Goal: Obtain resource: Download file/media

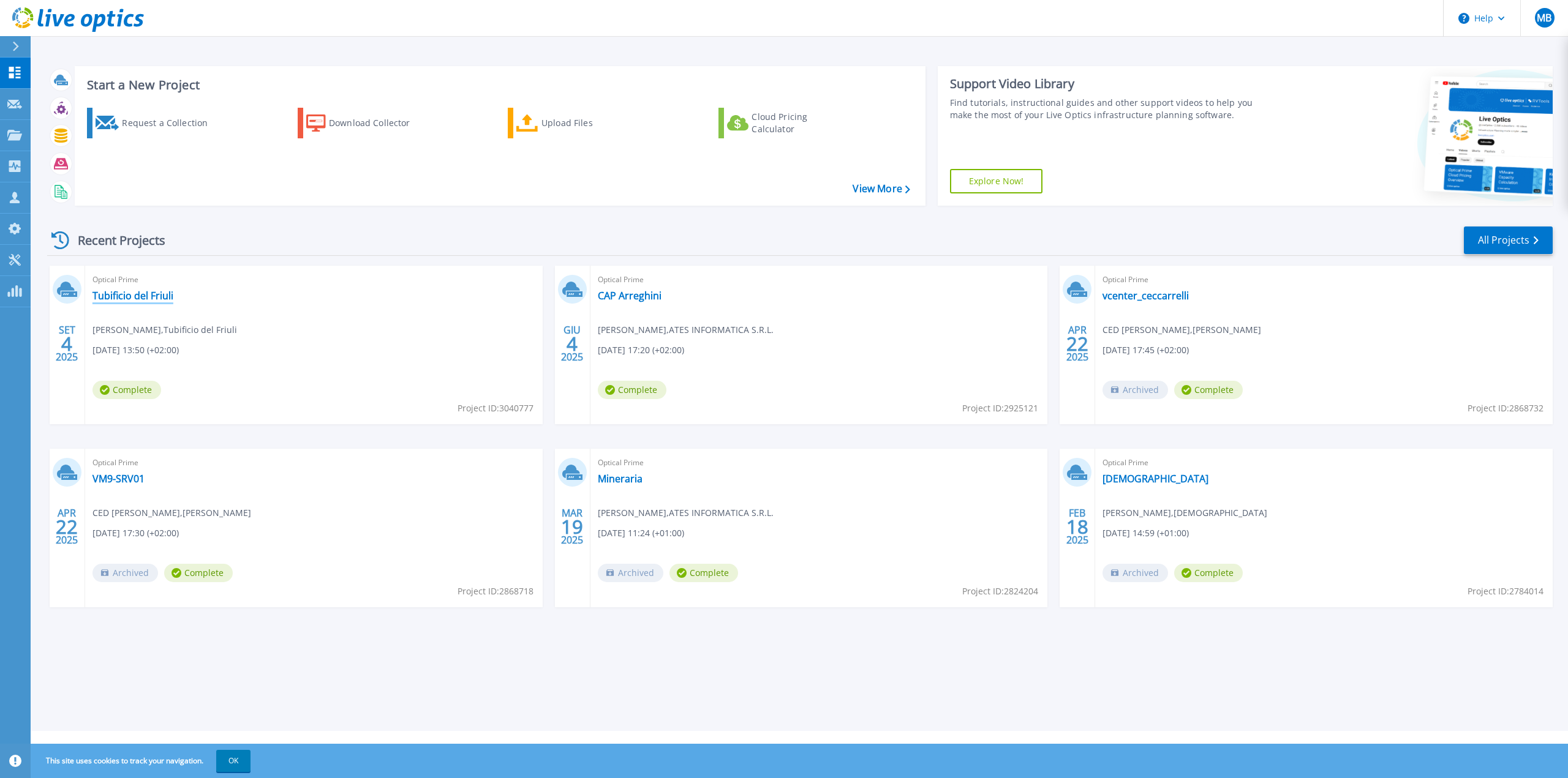
click at [145, 298] on link "Tubificio del Friuli" at bounding box center [133, 296] width 81 height 13
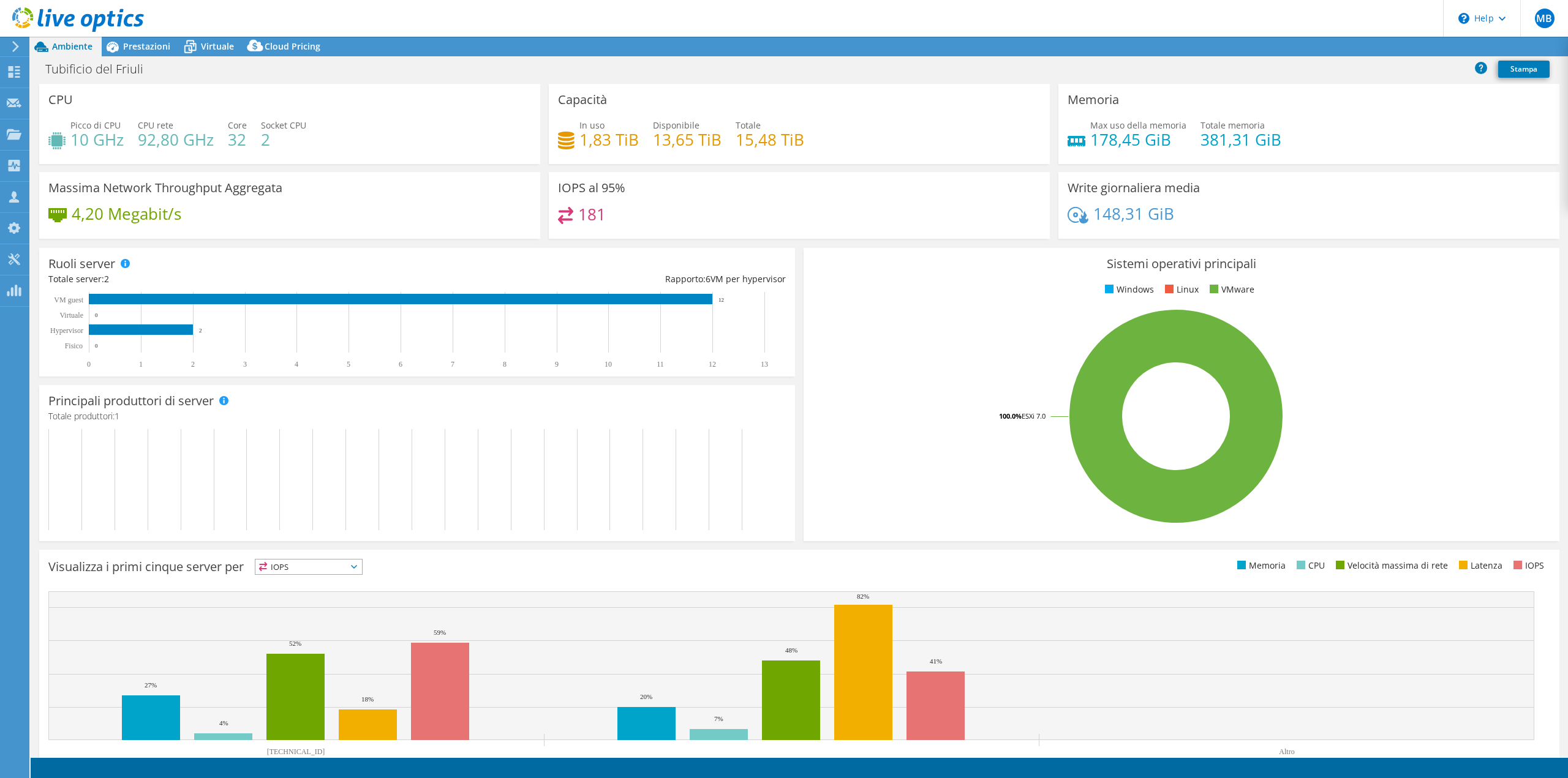
select select "USD"
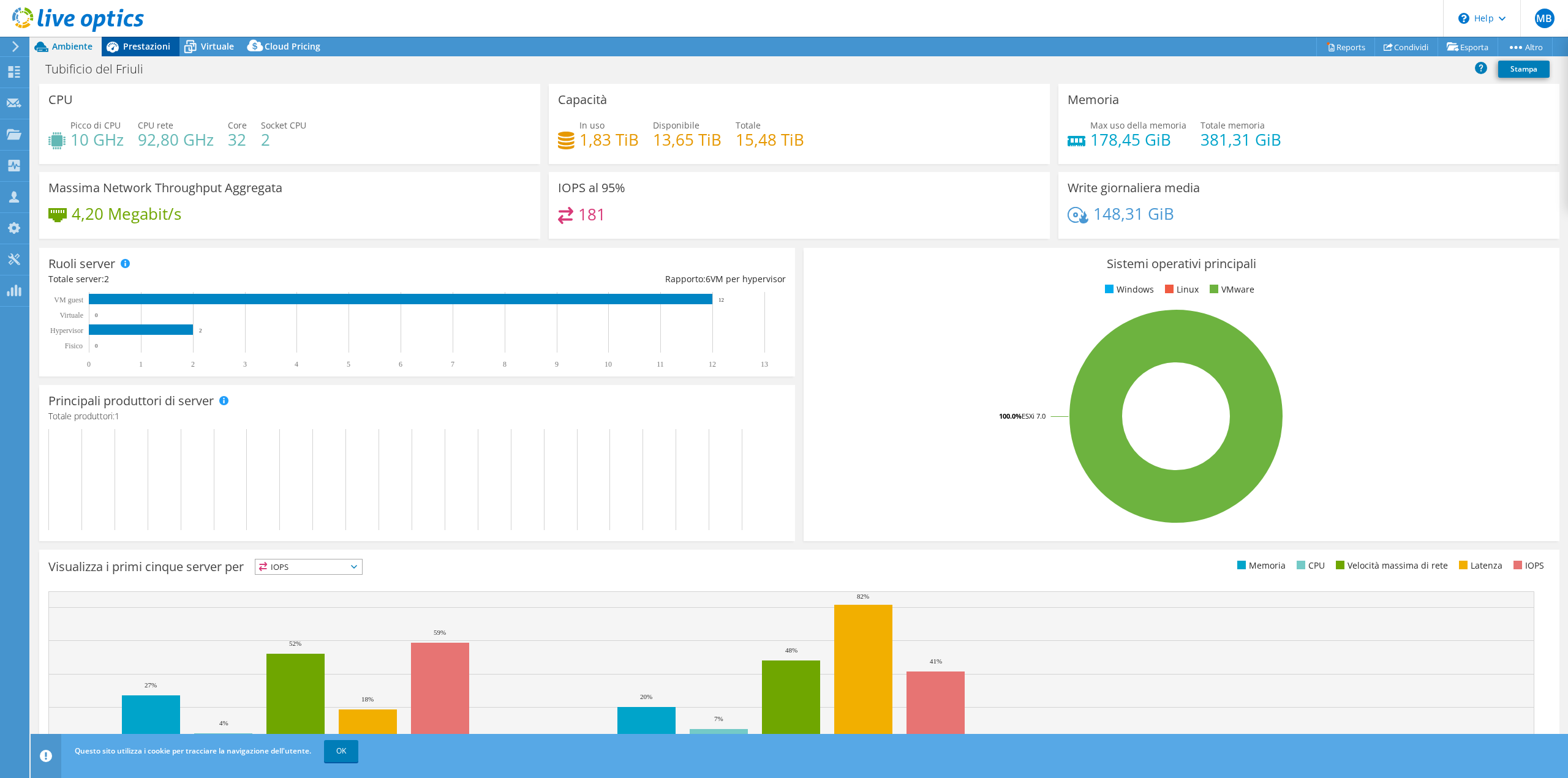
click at [161, 44] on span "Prestazioni" at bounding box center [147, 46] width 47 height 12
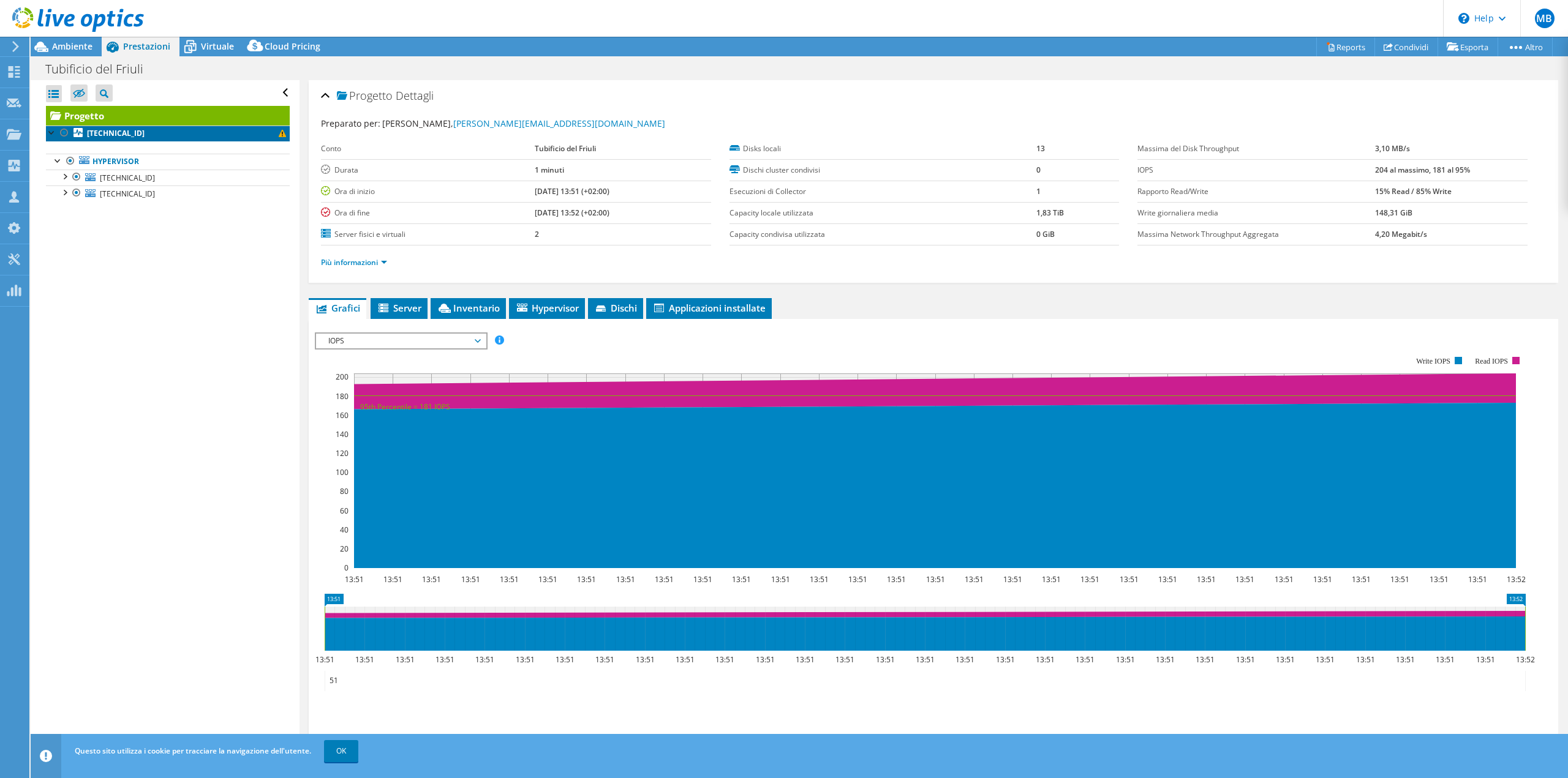
click at [279, 133] on span at bounding box center [283, 133] width 7 height 7
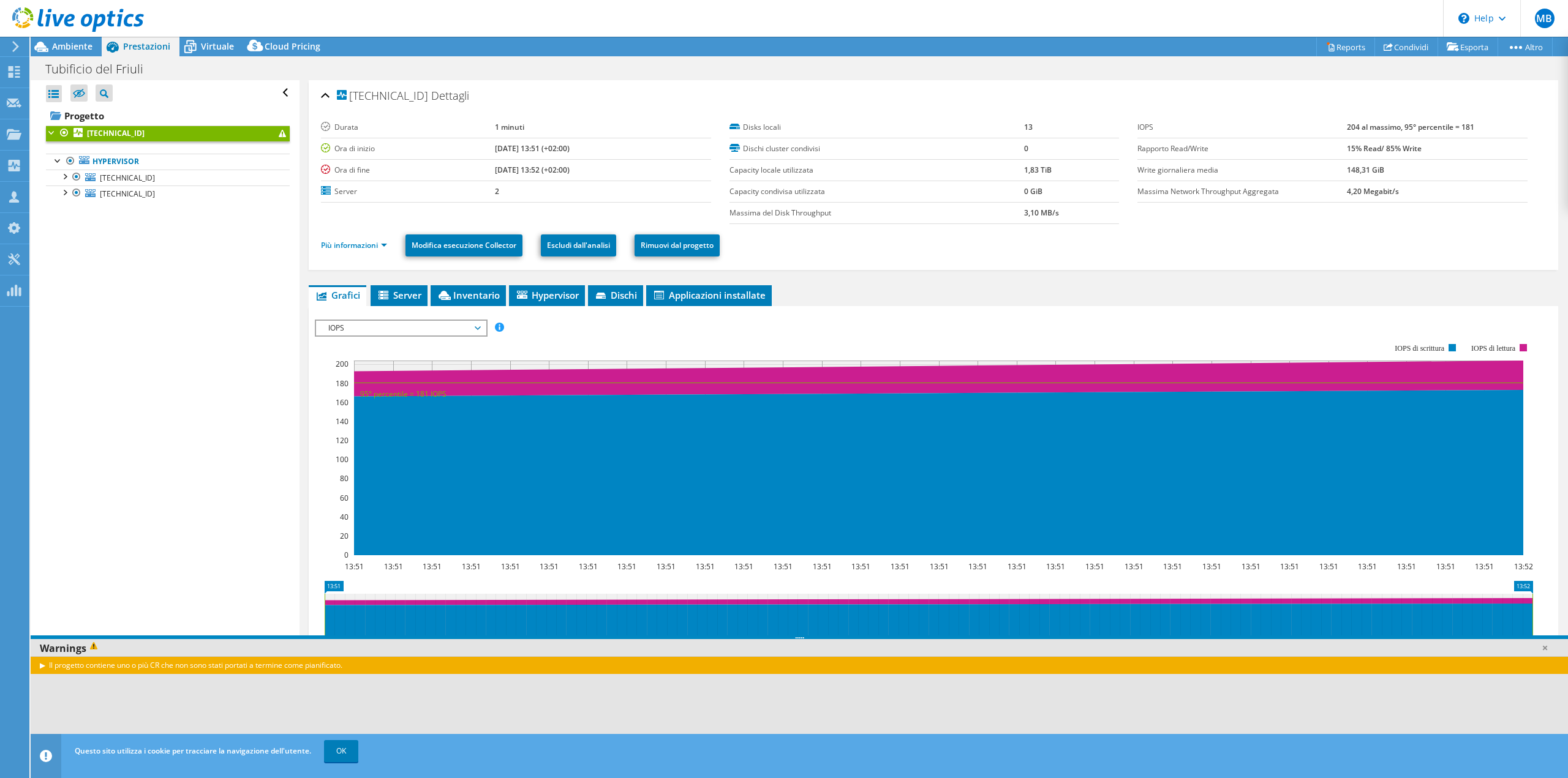
click at [132, 458] on div "Apri tutto Chiudi tutto Nascondi nodi esclusi Filtro struttura progetto" at bounding box center [165, 417] width 269 height 674
click at [63, 194] on div at bounding box center [64, 191] width 13 height 13
click at [67, 176] on div at bounding box center [64, 176] width 13 height 13
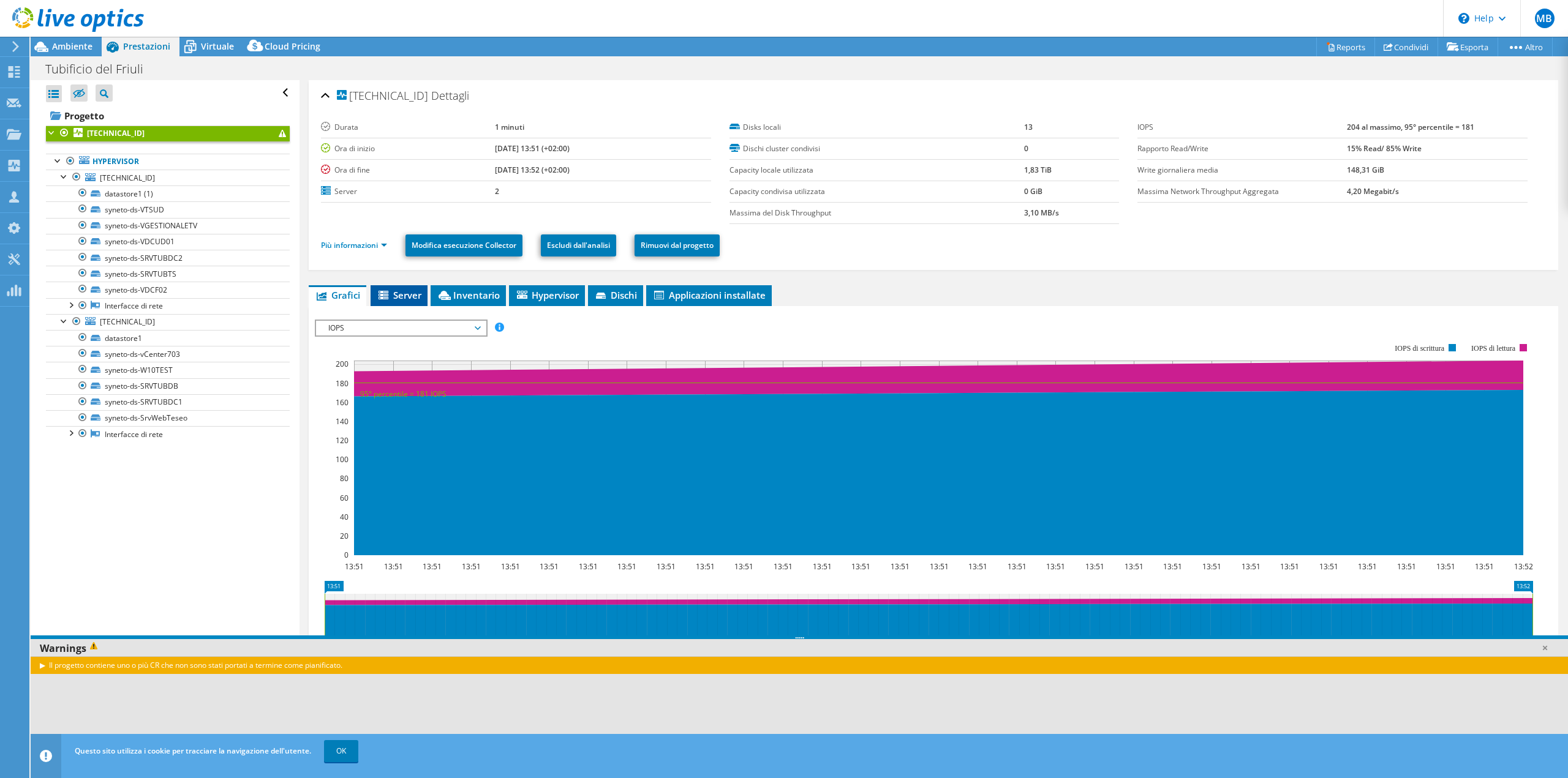
click at [395, 294] on span "Server" at bounding box center [399, 295] width 45 height 13
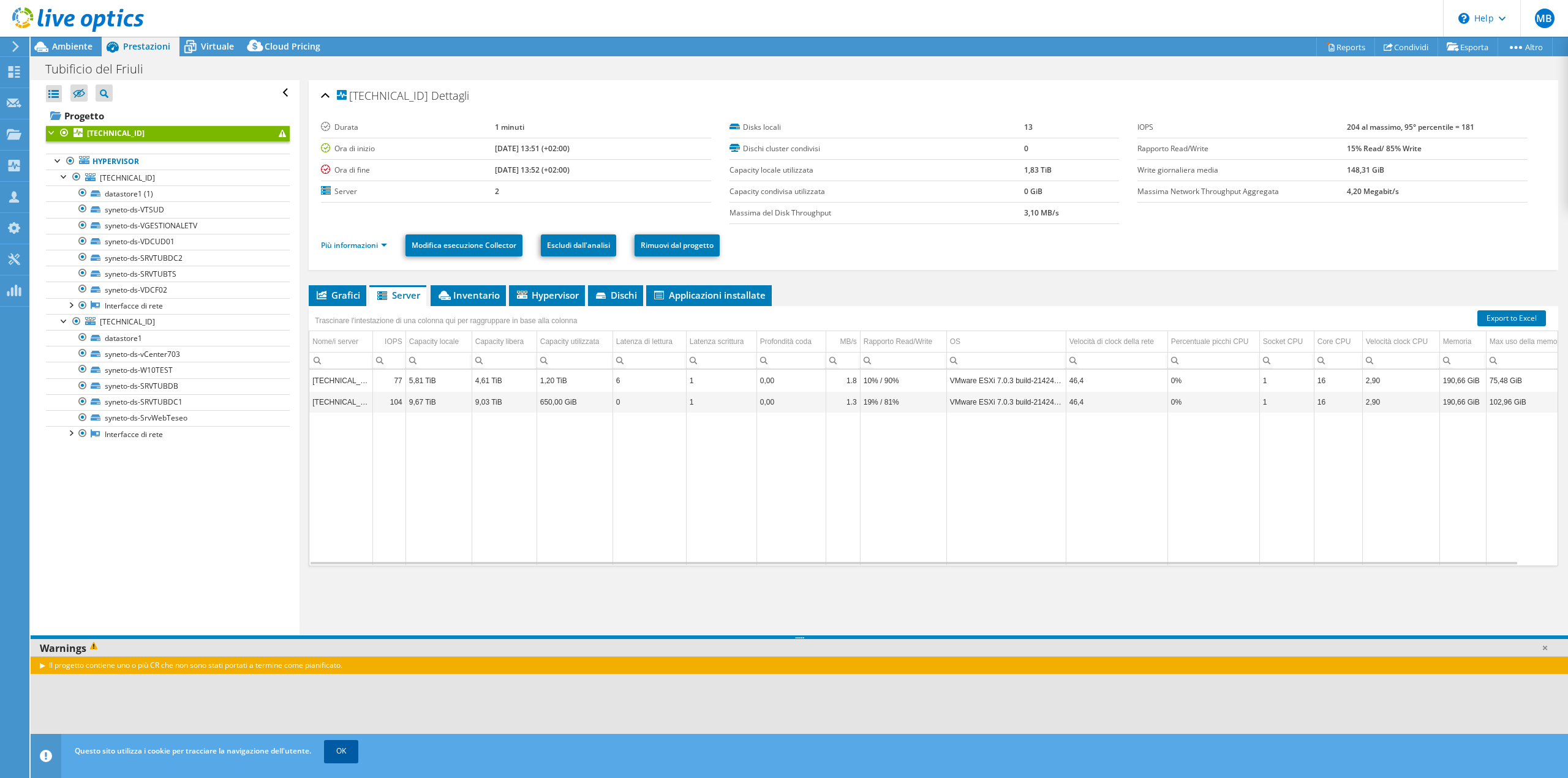
click at [348, 753] on link "OK" at bounding box center [341, 751] width 34 height 22
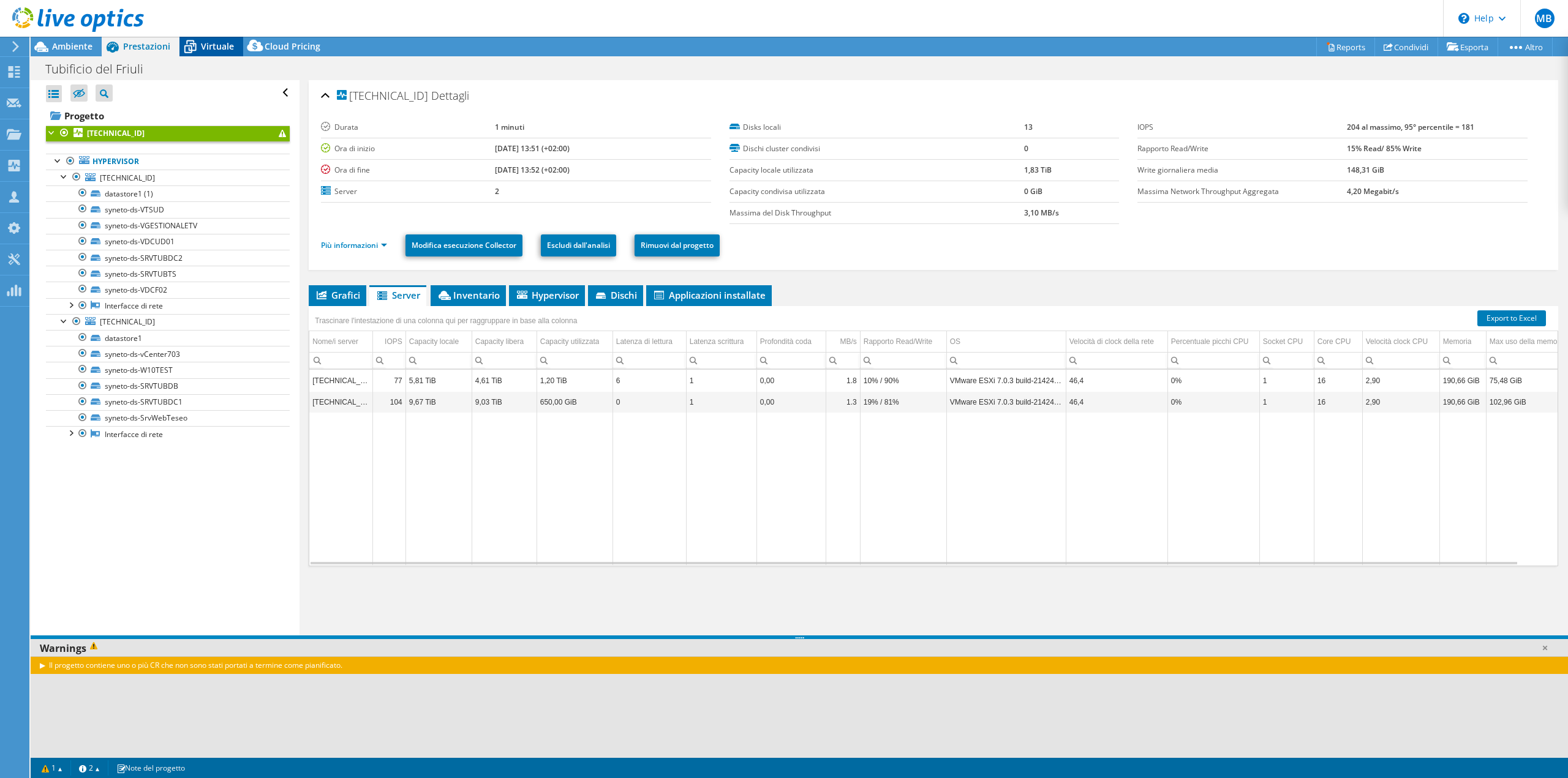
click at [215, 50] on span "Virtuale" at bounding box center [217, 46] width 33 height 12
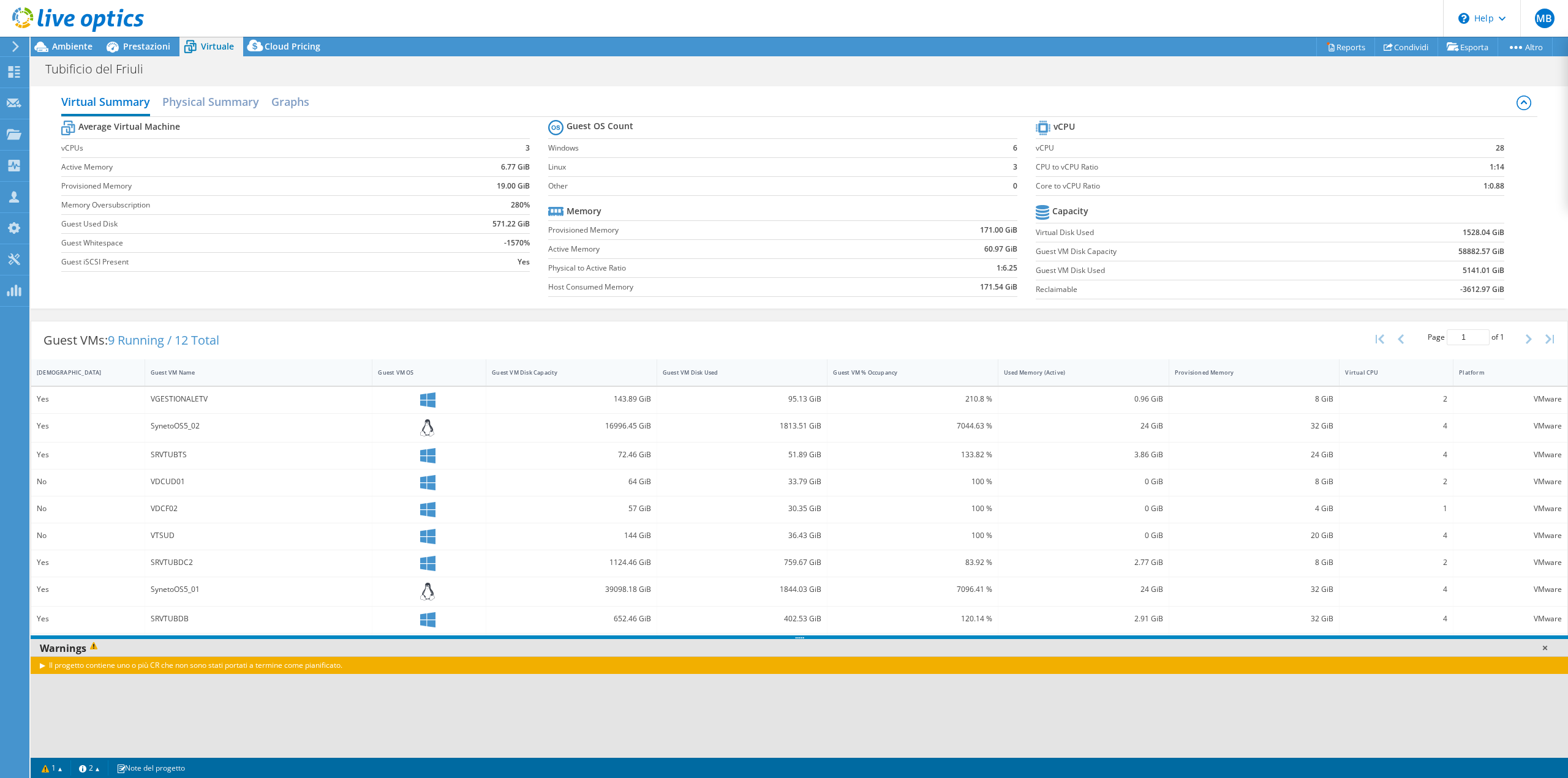
click at [1544, 652] on link at bounding box center [1544, 647] width 13 height 13
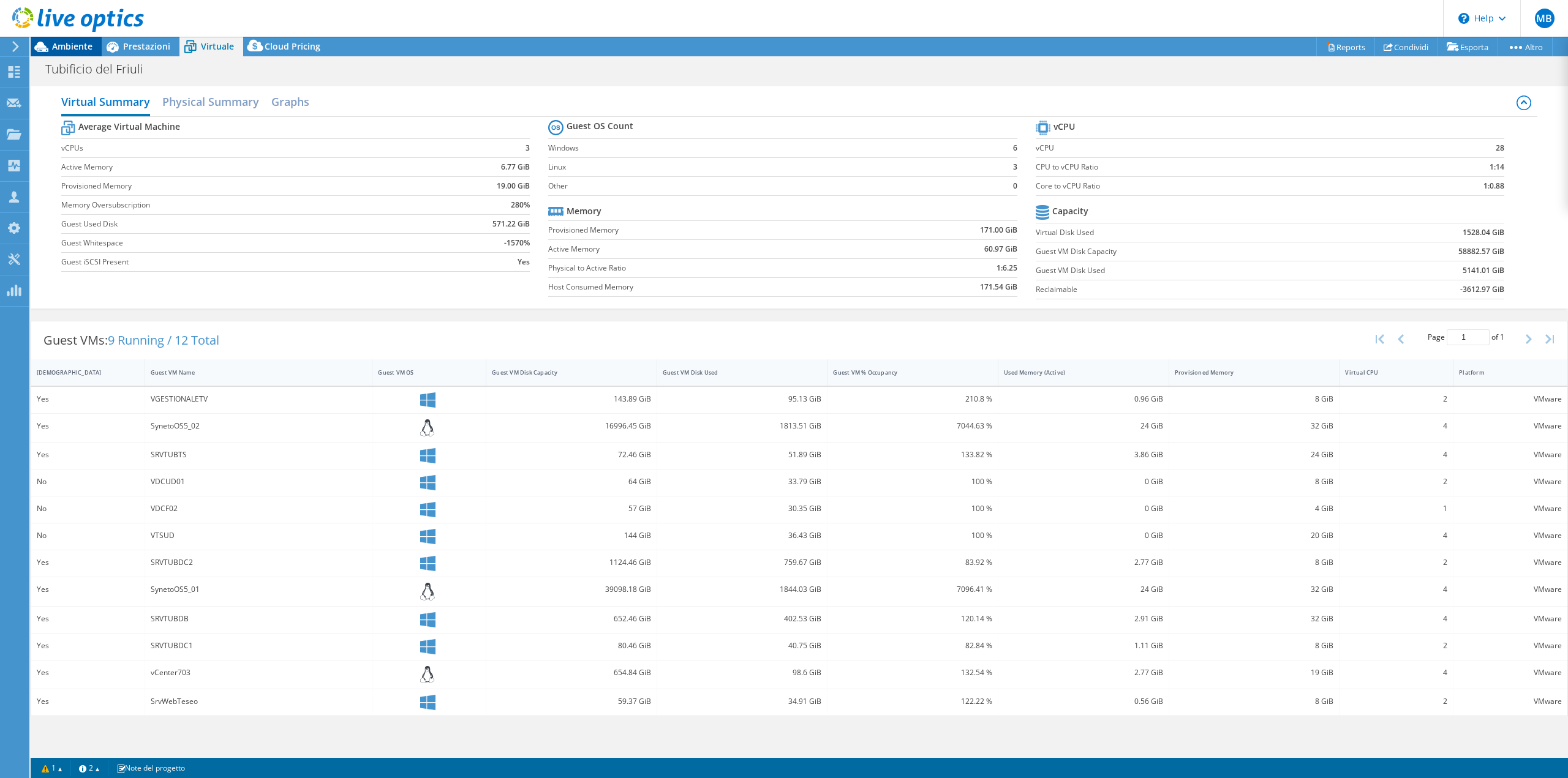
click at [62, 44] on span "Ambiente" at bounding box center [72, 46] width 40 height 12
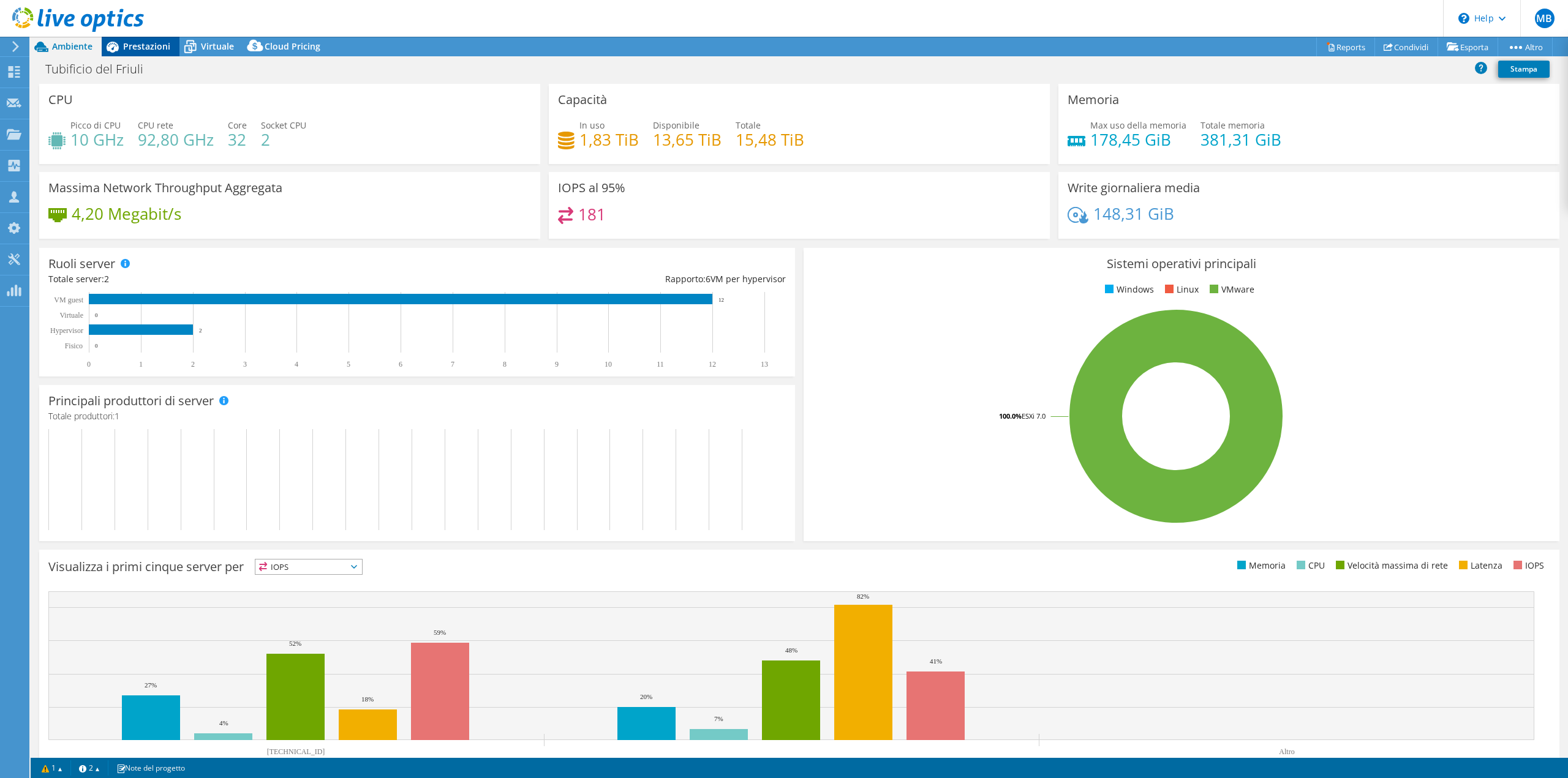
click at [142, 47] on span "Prestazioni" at bounding box center [147, 46] width 47 height 12
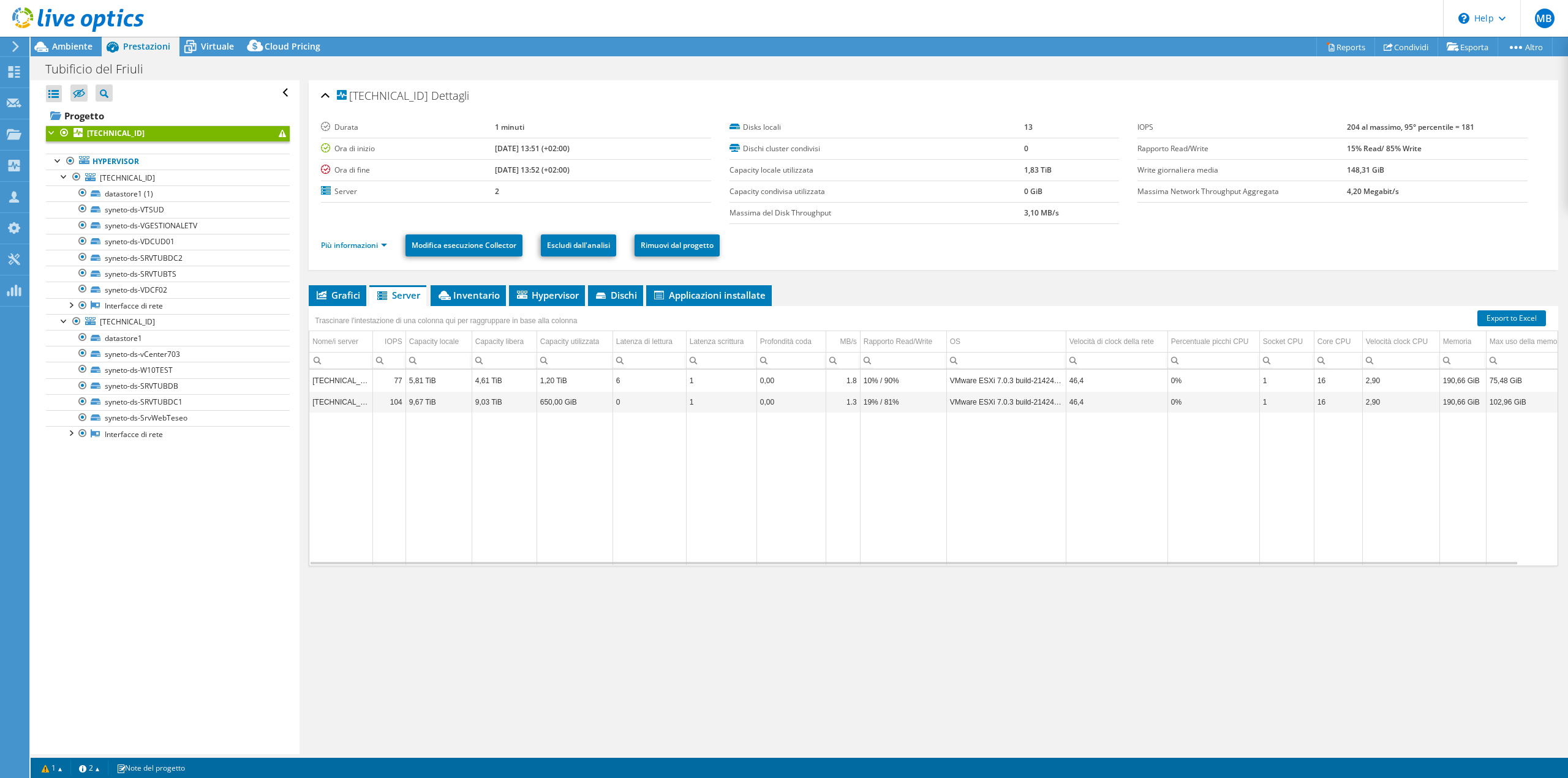
click at [385, 122] on label "Durata" at bounding box center [408, 127] width 174 height 13
click at [68, 435] on div at bounding box center [70, 432] width 13 height 13
click at [65, 54] on div "Ambiente" at bounding box center [66, 47] width 71 height 19
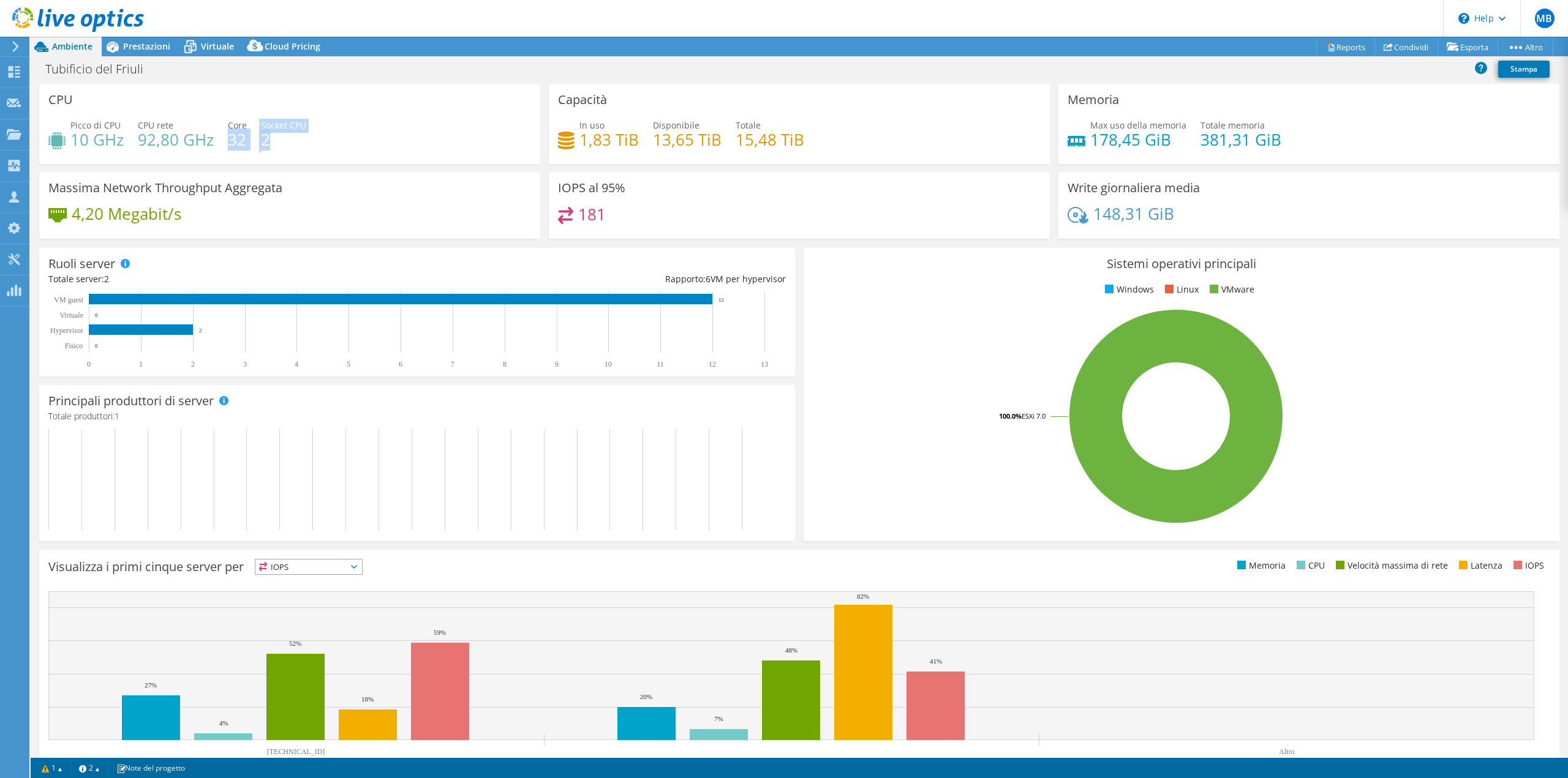
drag, startPoint x: 228, startPoint y: 139, endPoint x: 269, endPoint y: 139, distance: 41.0
click at [269, 139] on div "Picco di CPU 10 GHz CPU rete 92,80 GHz Core 32 Socket CPU 2" at bounding box center [289, 139] width 483 height 40
click at [315, 139] on div "Picco di CPU 10 GHz CPU rete 92,80 GHz Core 32 Socket CPU 2" at bounding box center [289, 139] width 483 height 40
click at [16, 48] on use at bounding box center [16, 46] width 7 height 11
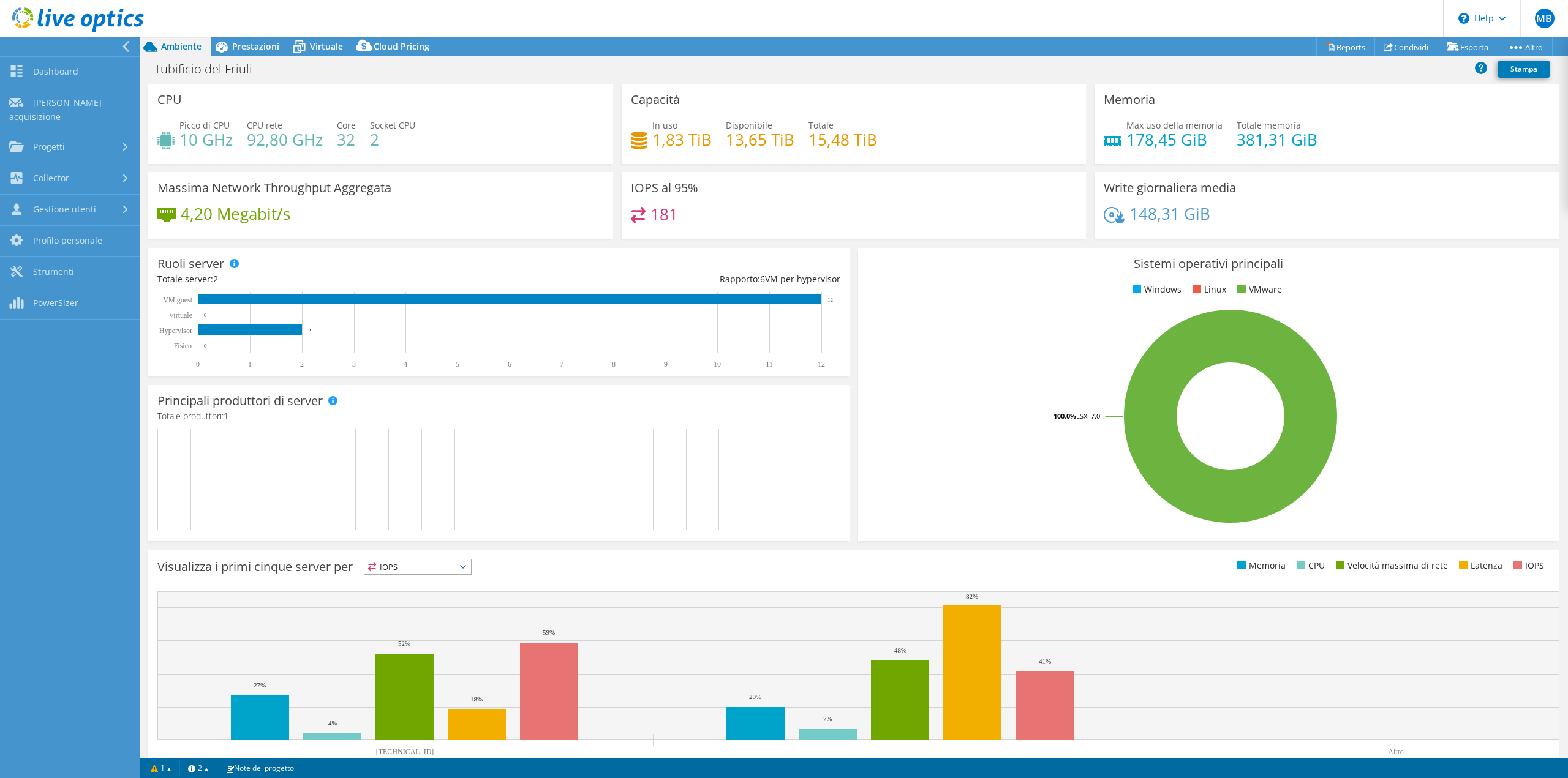
click at [127, 42] on icon at bounding box center [125, 46] width 9 height 11
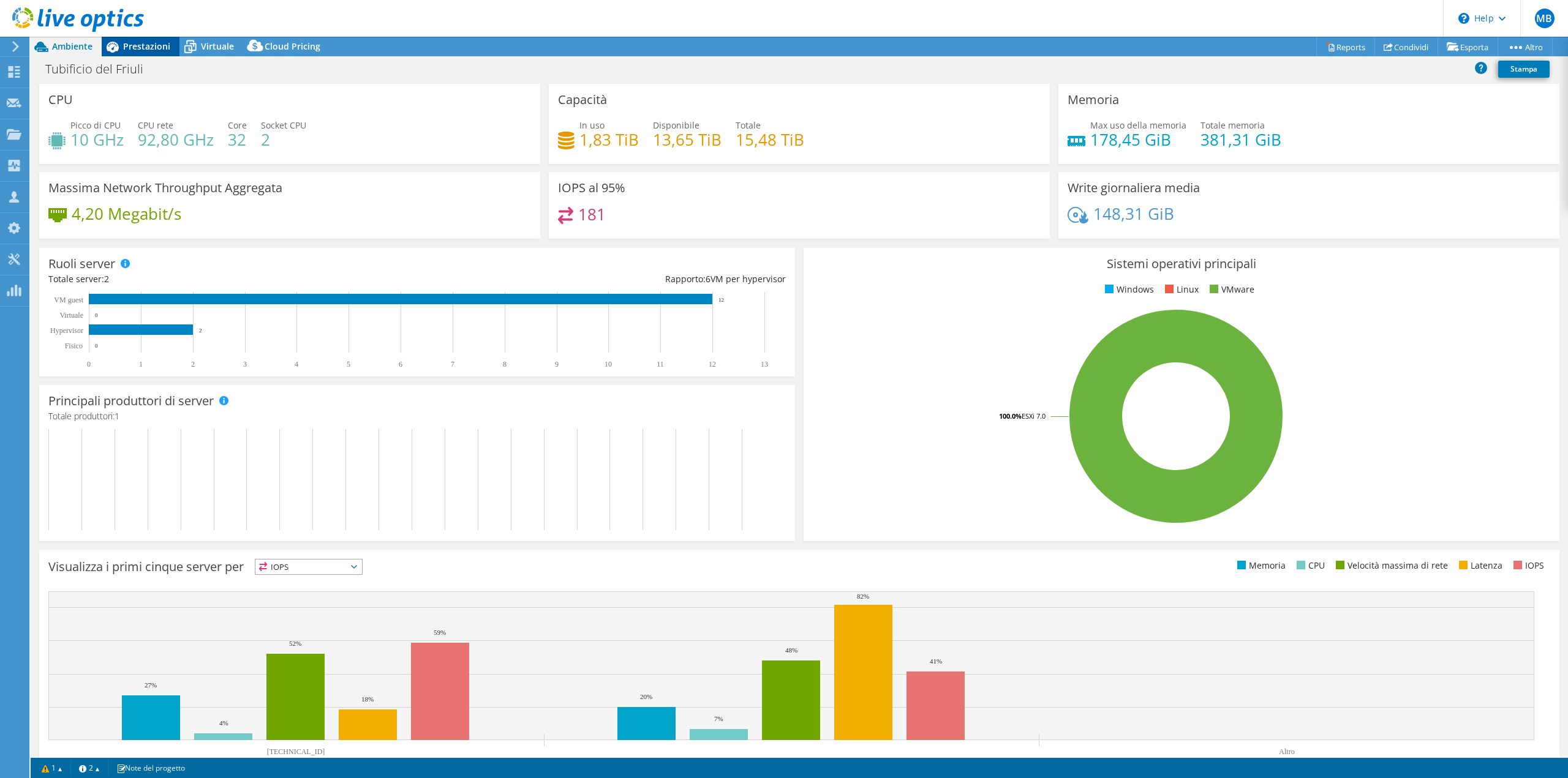
click at [154, 50] on span "Prestazioni" at bounding box center [147, 46] width 47 height 12
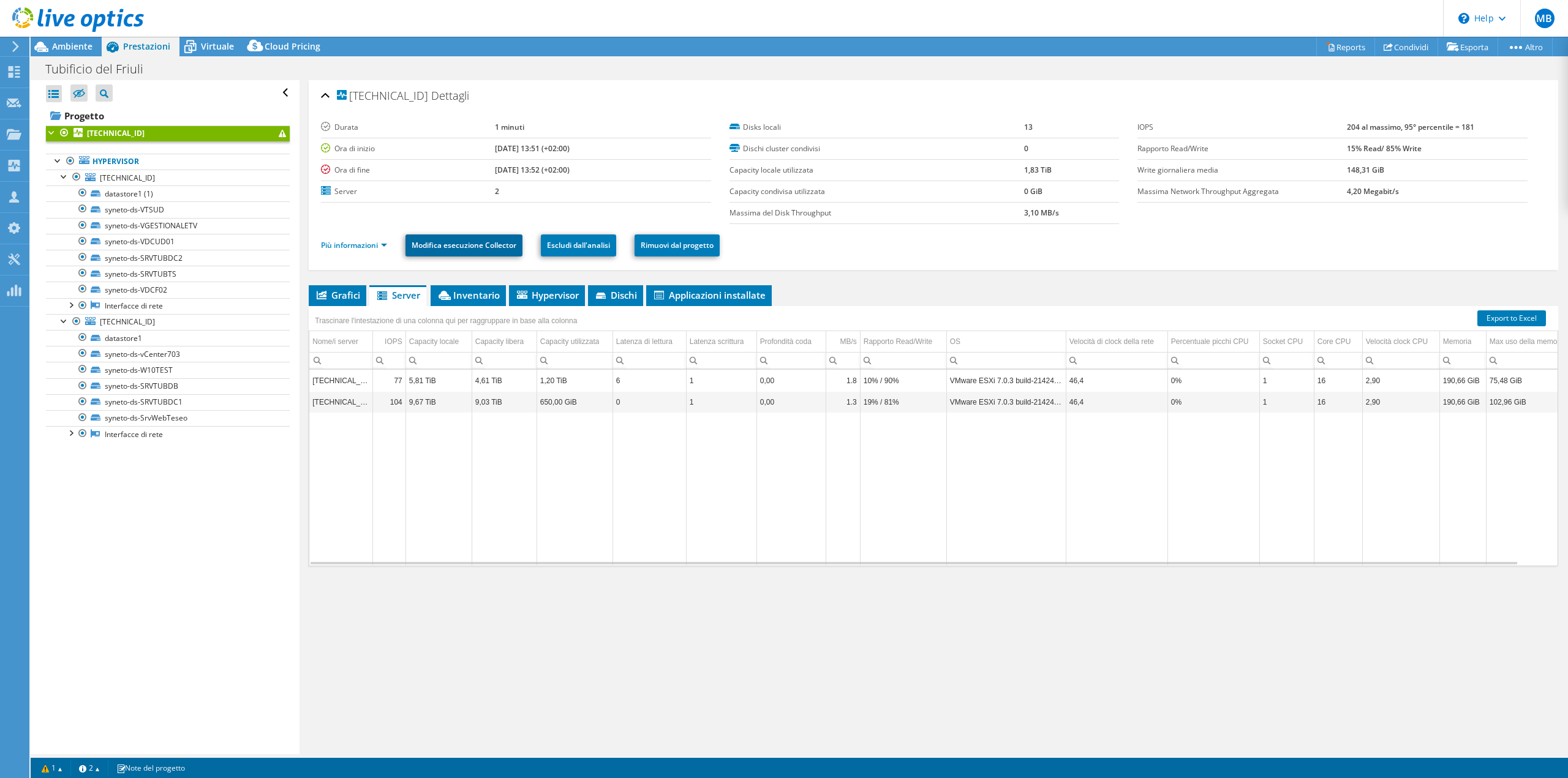
click at [504, 252] on link "Modifica esecuzione Collector" at bounding box center [464, 245] width 117 height 22
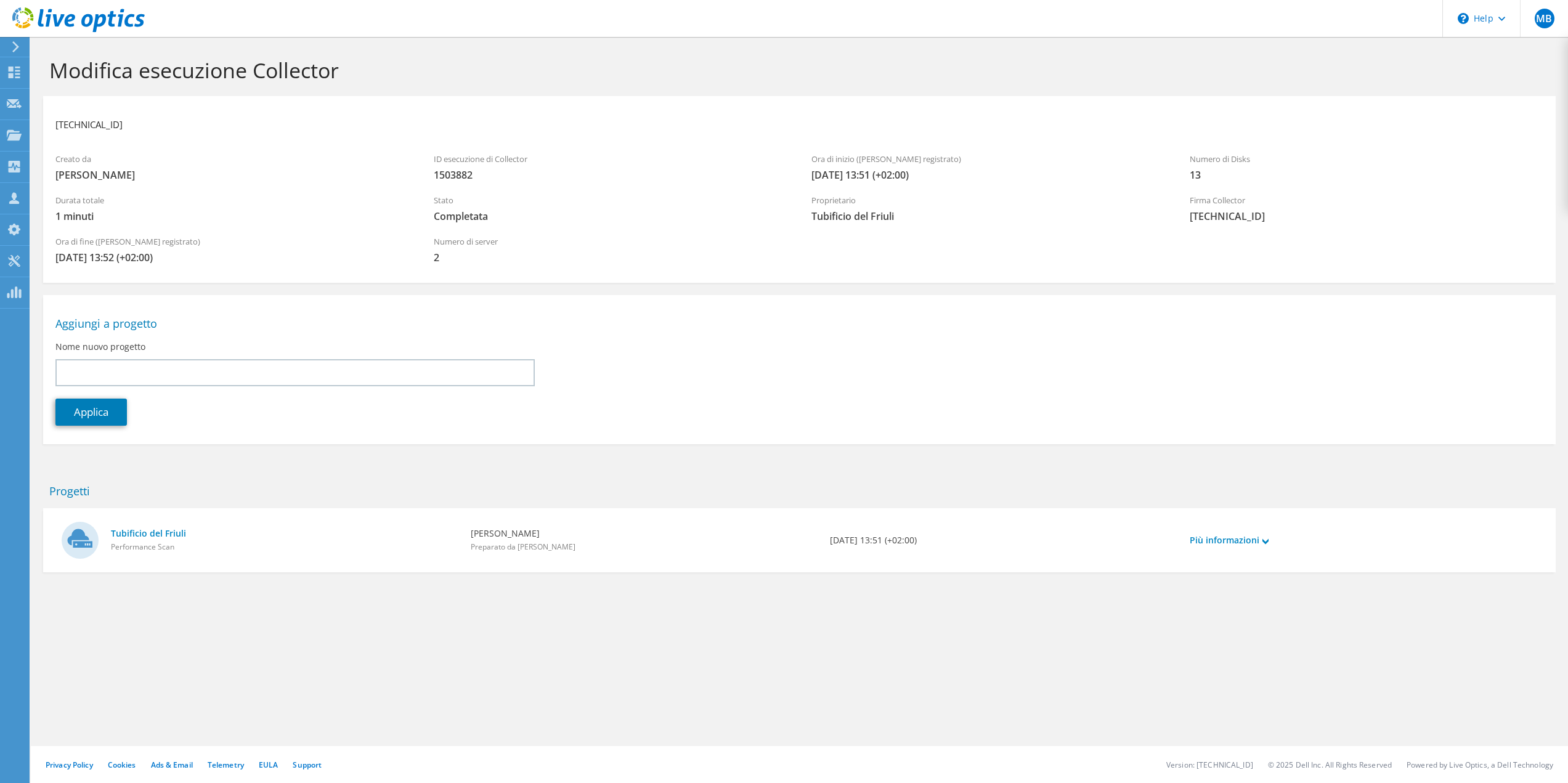
click at [1271, 543] on div "Più informazioni" at bounding box center [1364, 540] width 360 height 40
click at [1268, 543] on use at bounding box center [1266, 541] width 6 height 5
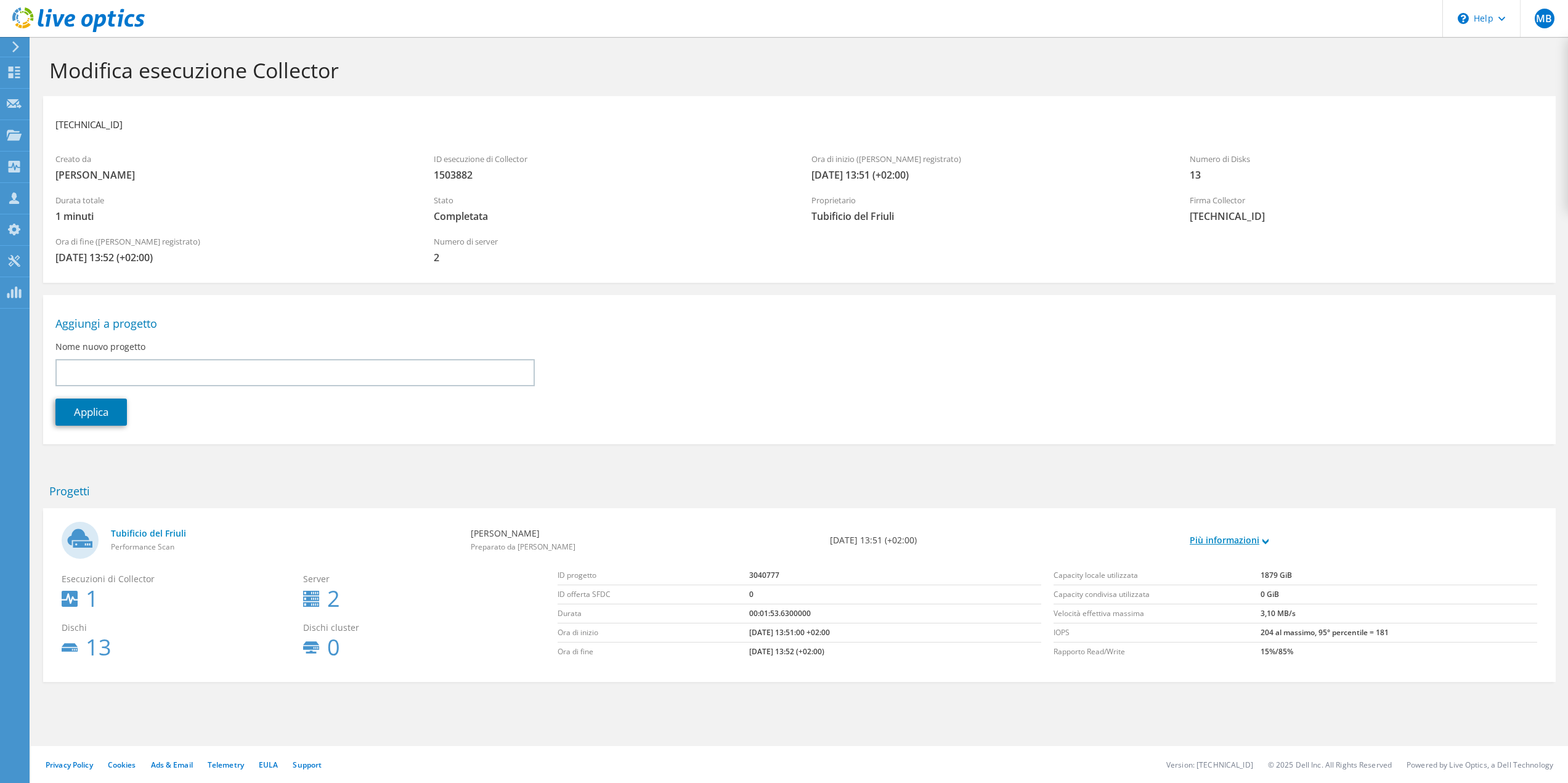
click at [1268, 543] on use at bounding box center [1266, 541] width 6 height 5
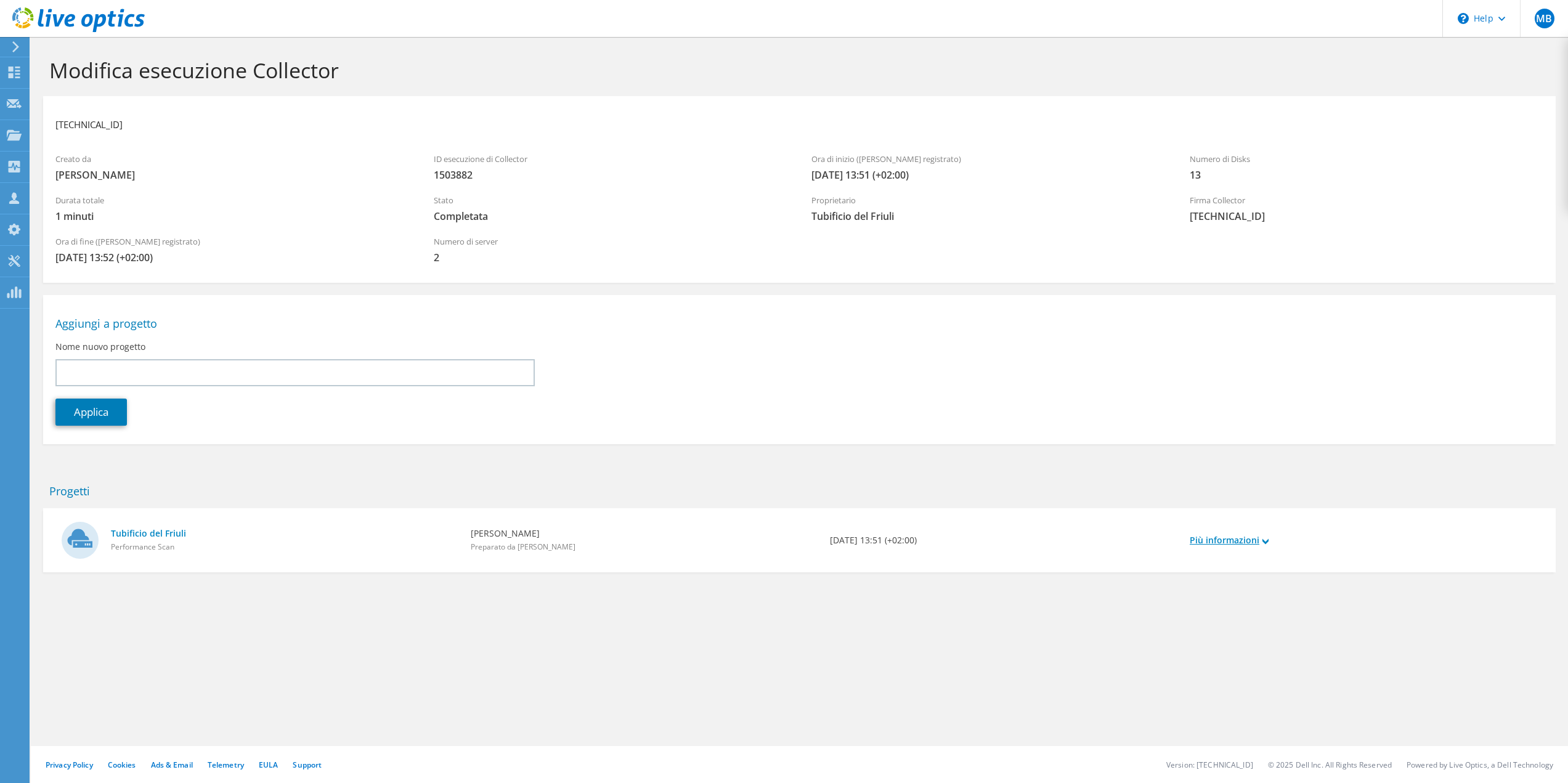
click at [1268, 543] on use at bounding box center [1266, 541] width 6 height 5
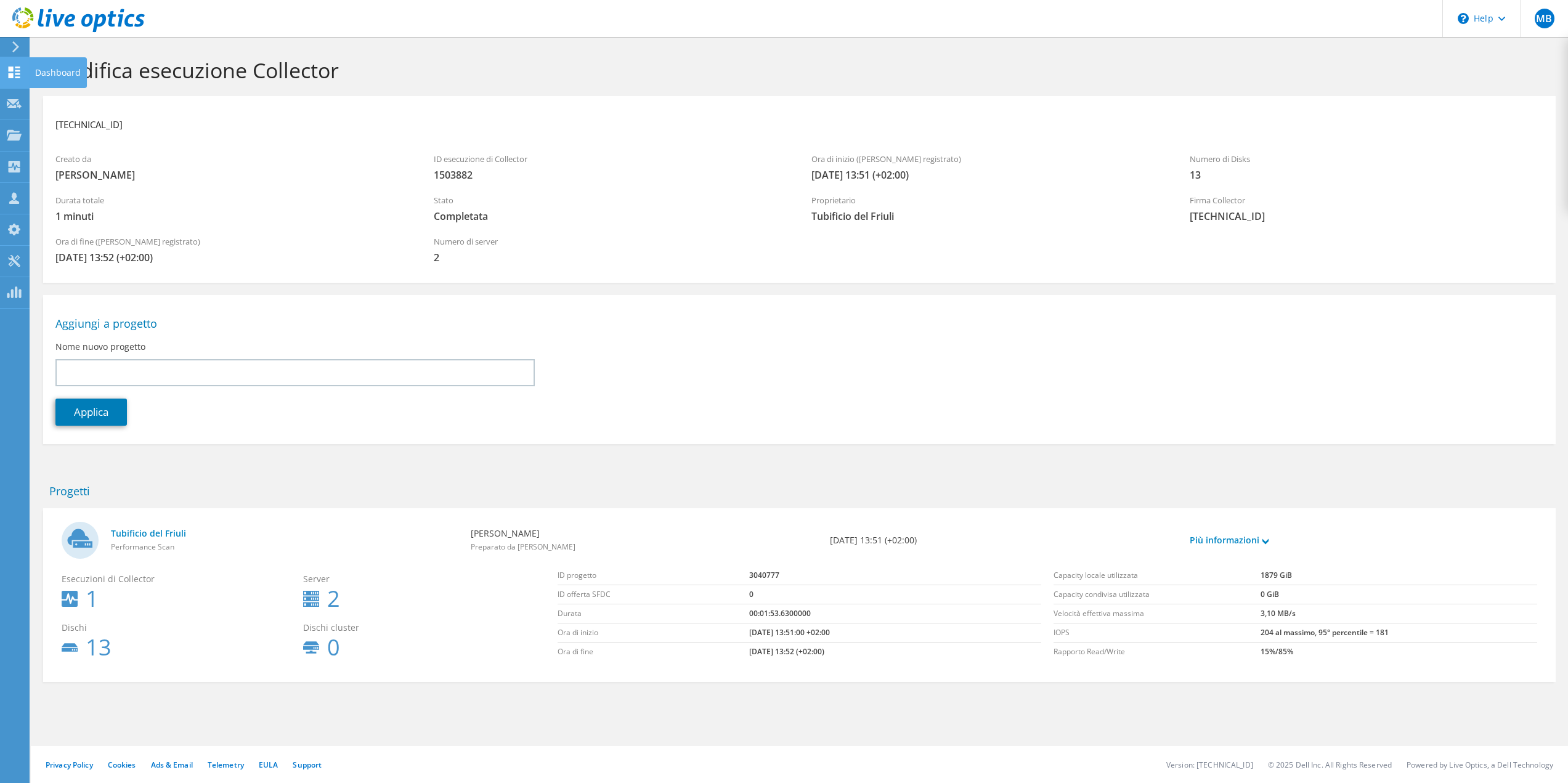
click at [19, 76] on icon at bounding box center [14, 72] width 15 height 12
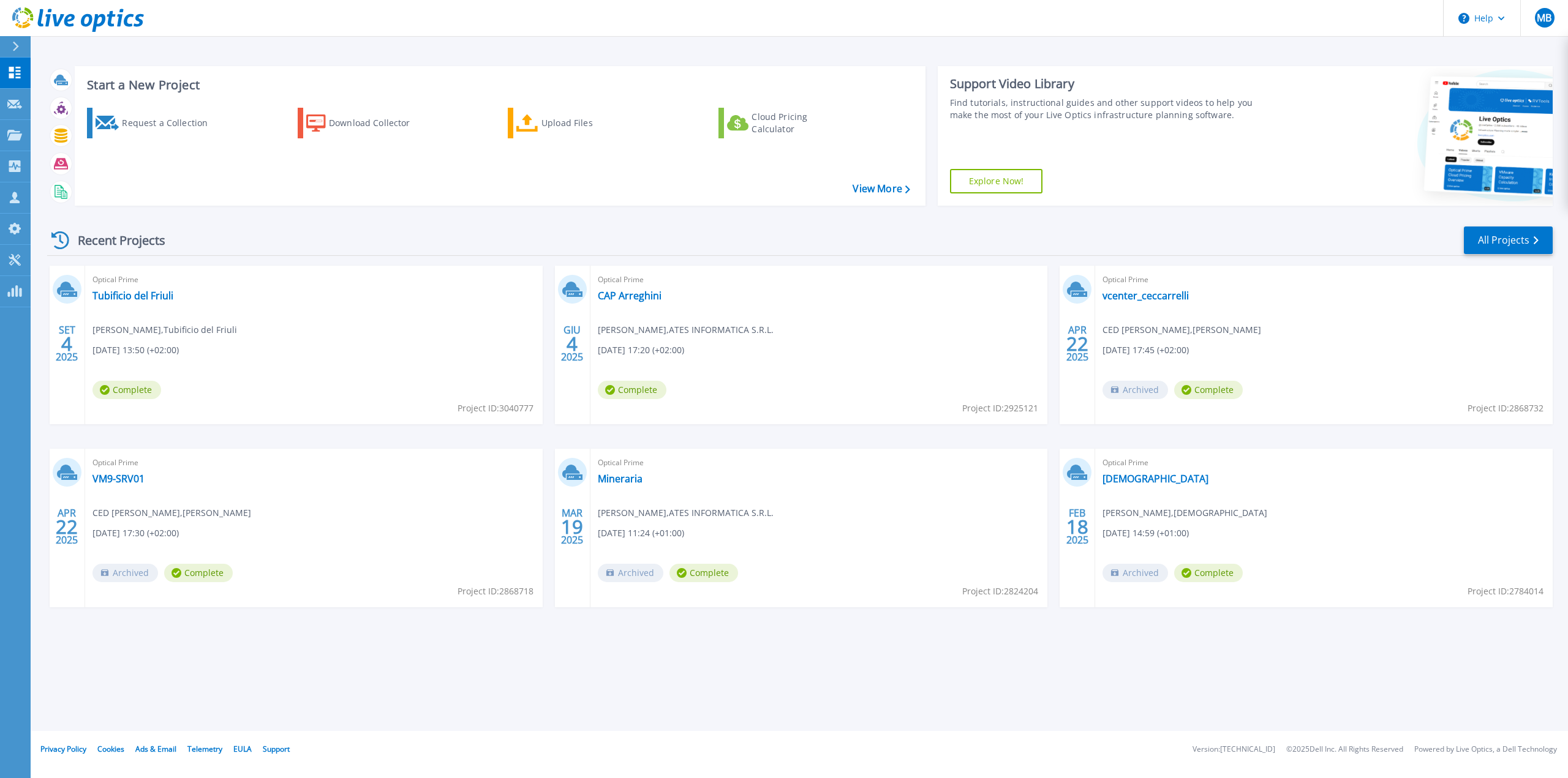
click at [122, 303] on div "Optical Prime Tubificio del Friuli Massimiliano Pittis , Tubificio del Friuli 0…" at bounding box center [314, 345] width 458 height 159
click at [124, 298] on link "Tubificio del Friuli" at bounding box center [133, 296] width 81 height 13
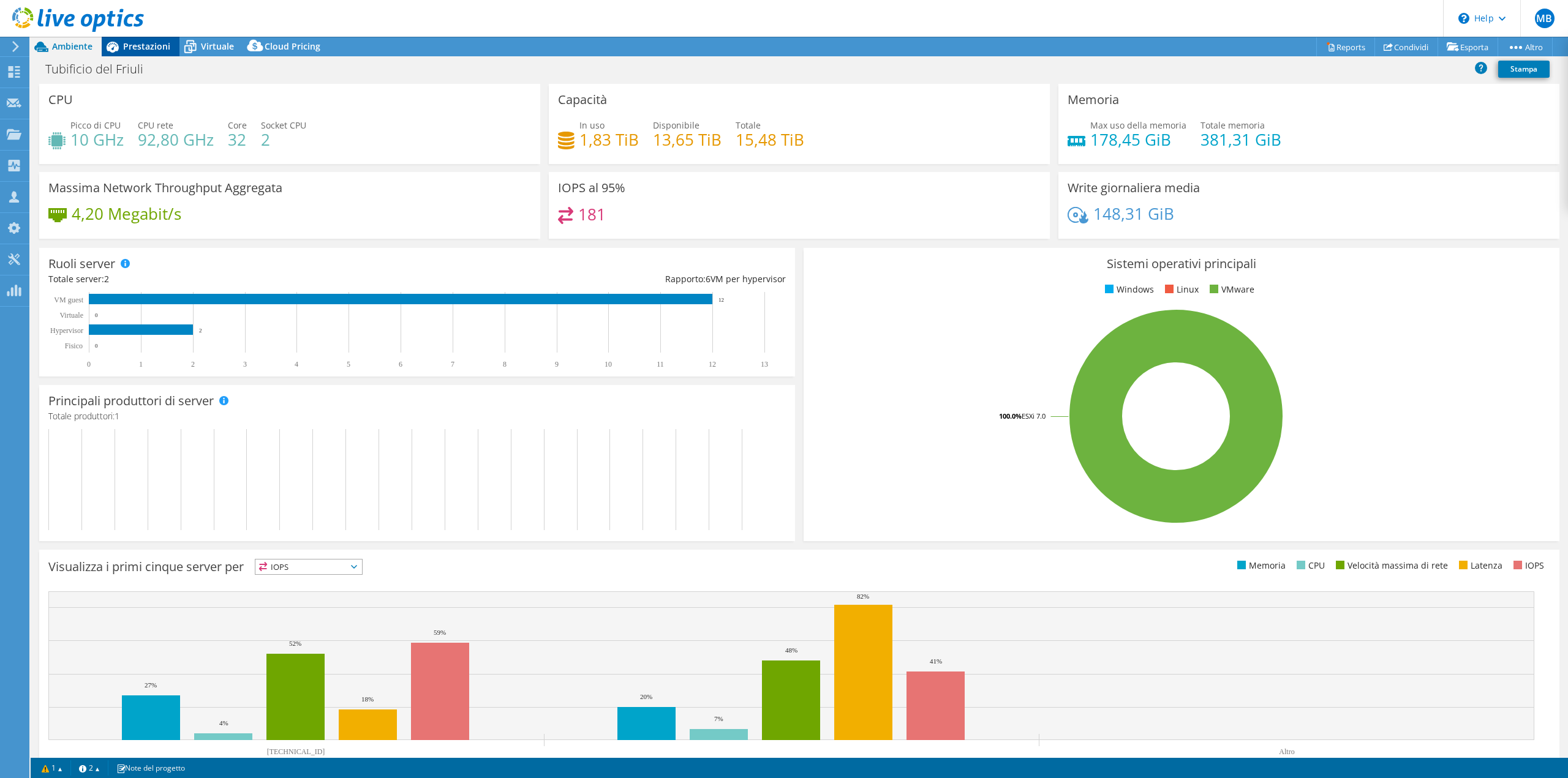
click at [132, 42] on span "Prestazioni" at bounding box center [147, 46] width 47 height 12
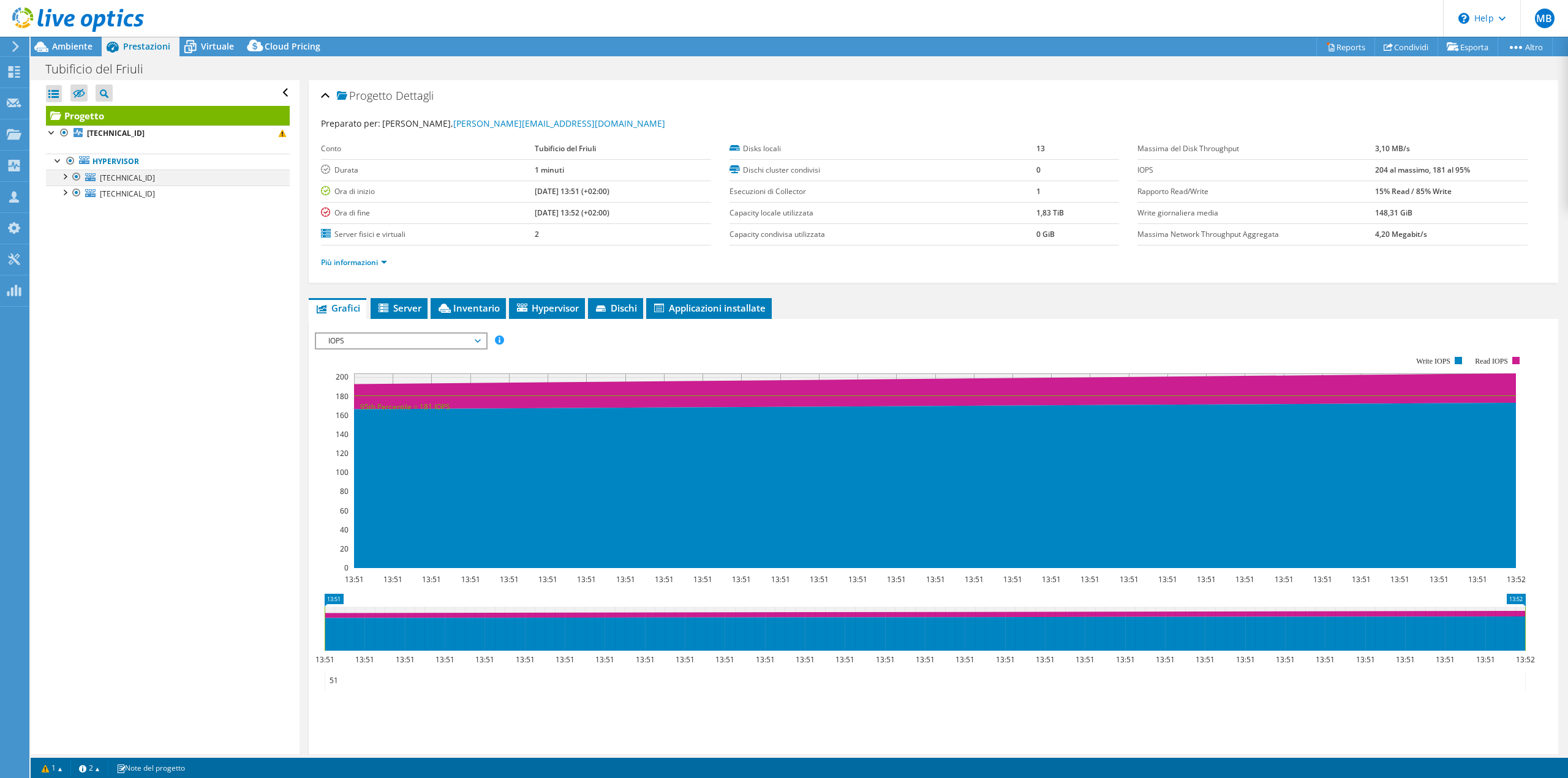
click at [65, 178] on div at bounding box center [64, 176] width 13 height 13
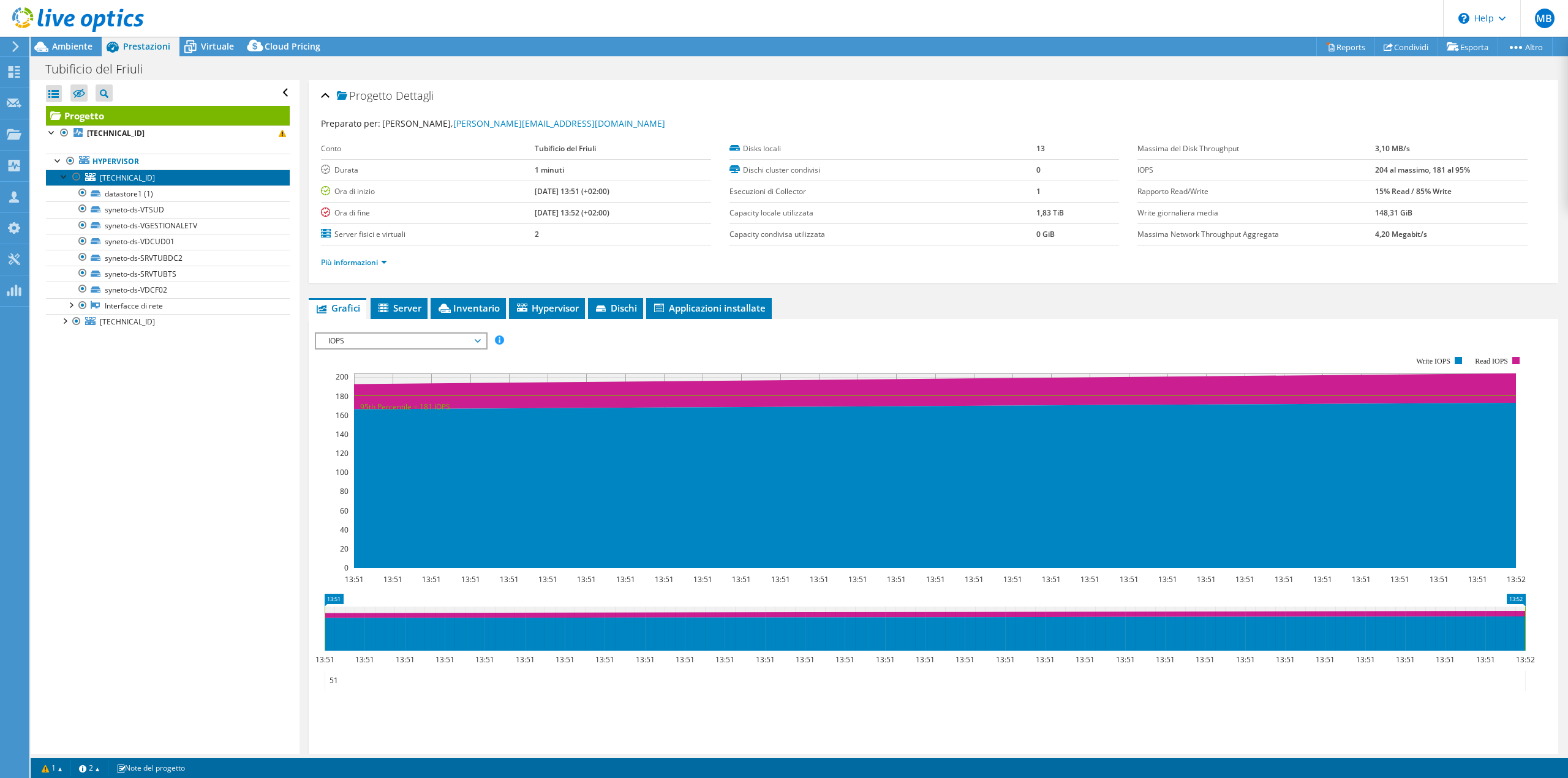
click at [115, 181] on span "[TECHNICAL_ID]" at bounding box center [128, 178] width 55 height 10
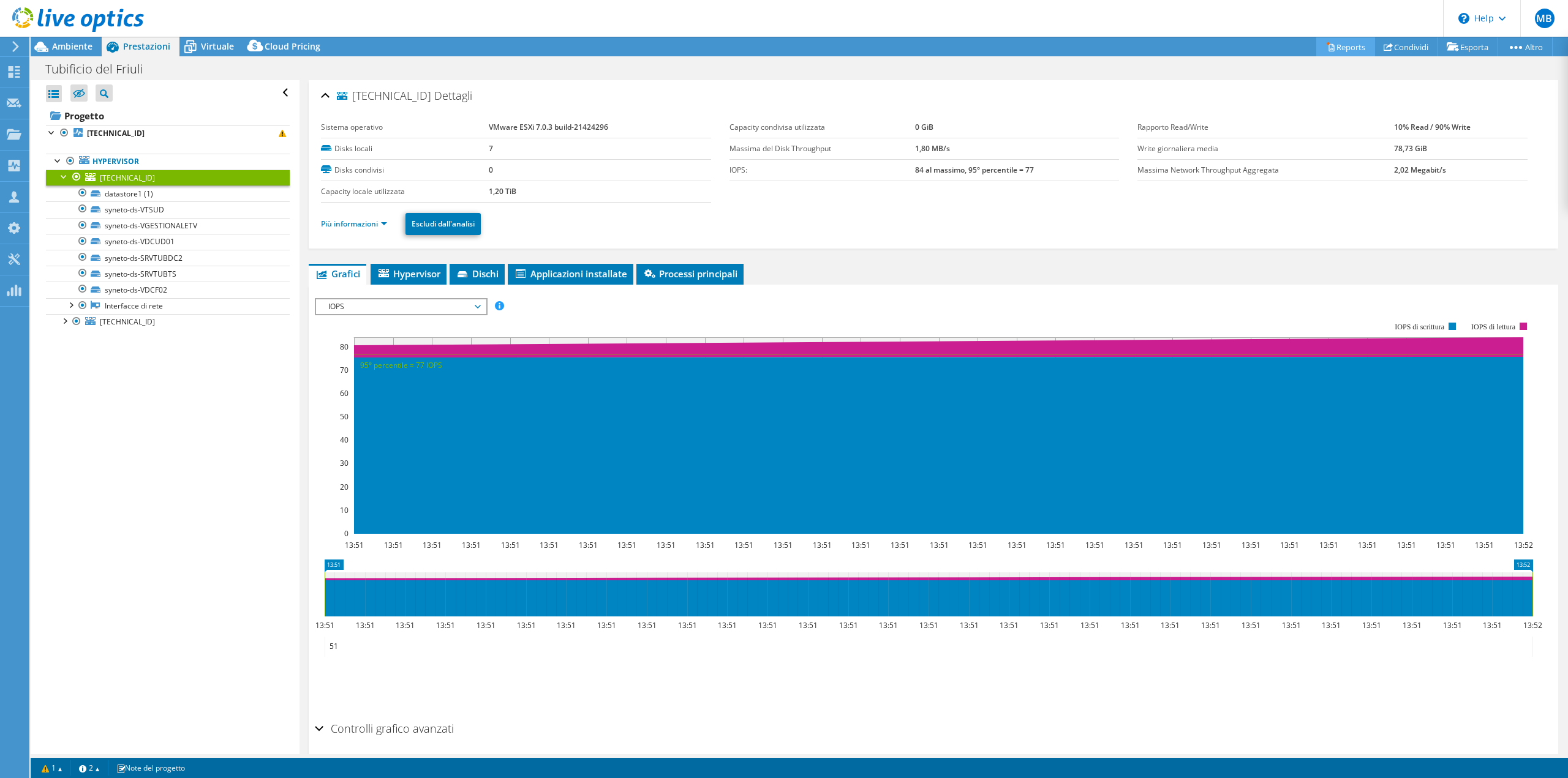
click at [1345, 50] on link "Reports" at bounding box center [1345, 47] width 59 height 19
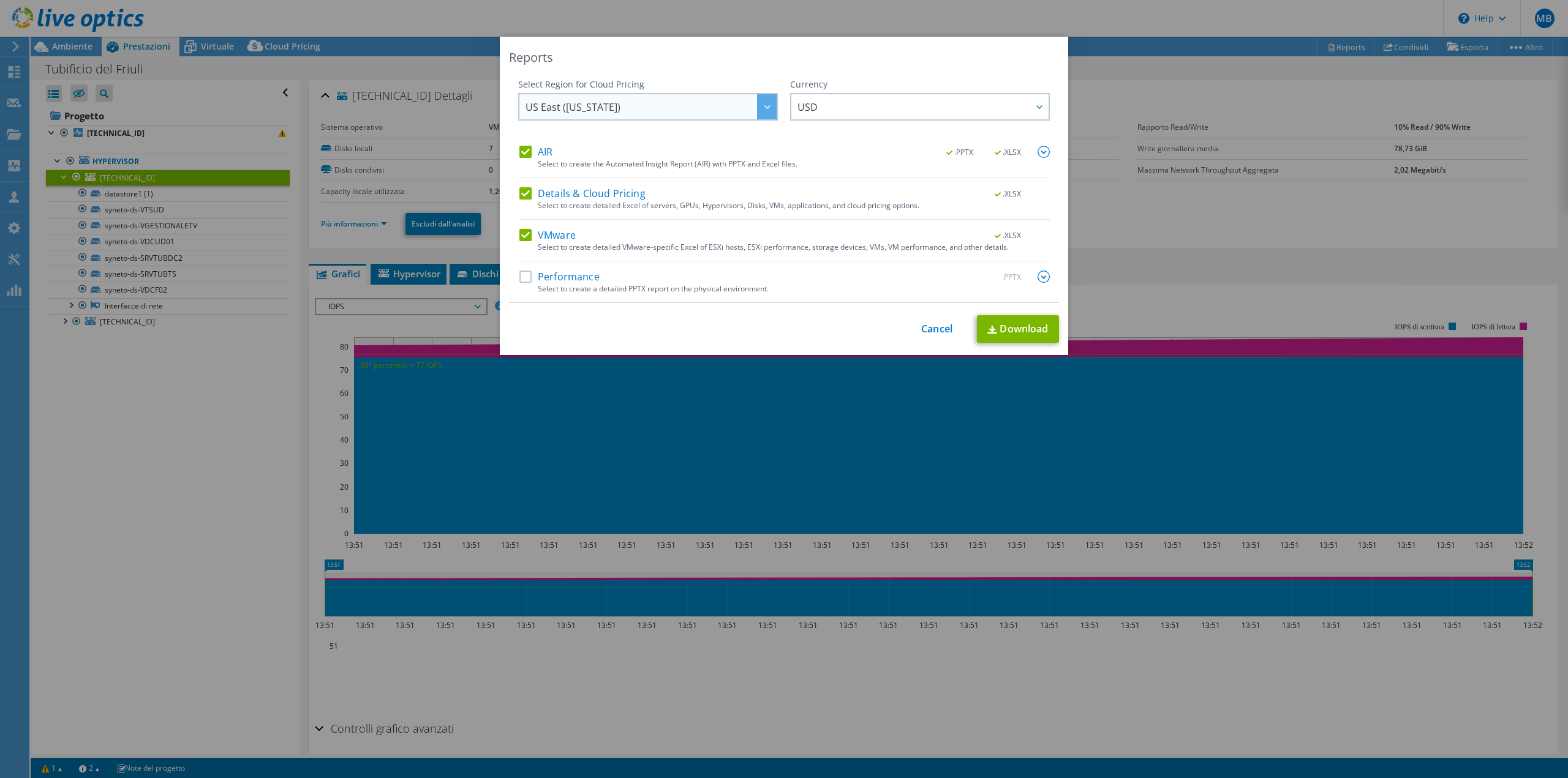
click at [770, 108] on div at bounding box center [767, 107] width 19 height 25
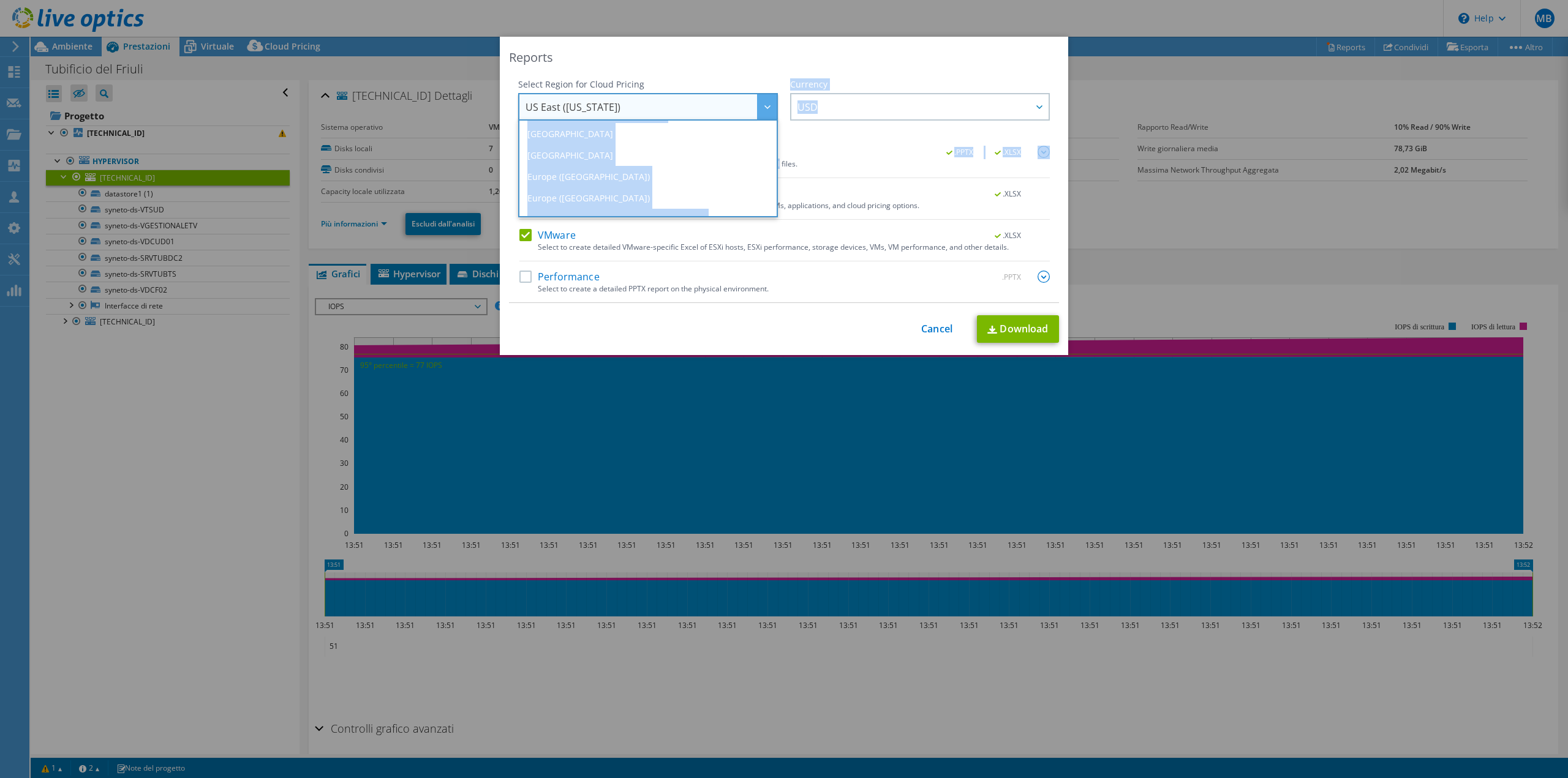
scroll to position [115, 0]
drag, startPoint x: 771, startPoint y: 139, endPoint x: 776, endPoint y: 172, distance: 33.4
click at [776, 172] on div "Select Region for Cloud Pricing Asia Pacific ([GEOGRAPHIC_DATA]) [GEOGRAPHIC_DA…" at bounding box center [783, 191] width 550 height 225
click at [573, 165] on li "Europe ([GEOGRAPHIC_DATA])" at bounding box center [648, 168] width 254 height 22
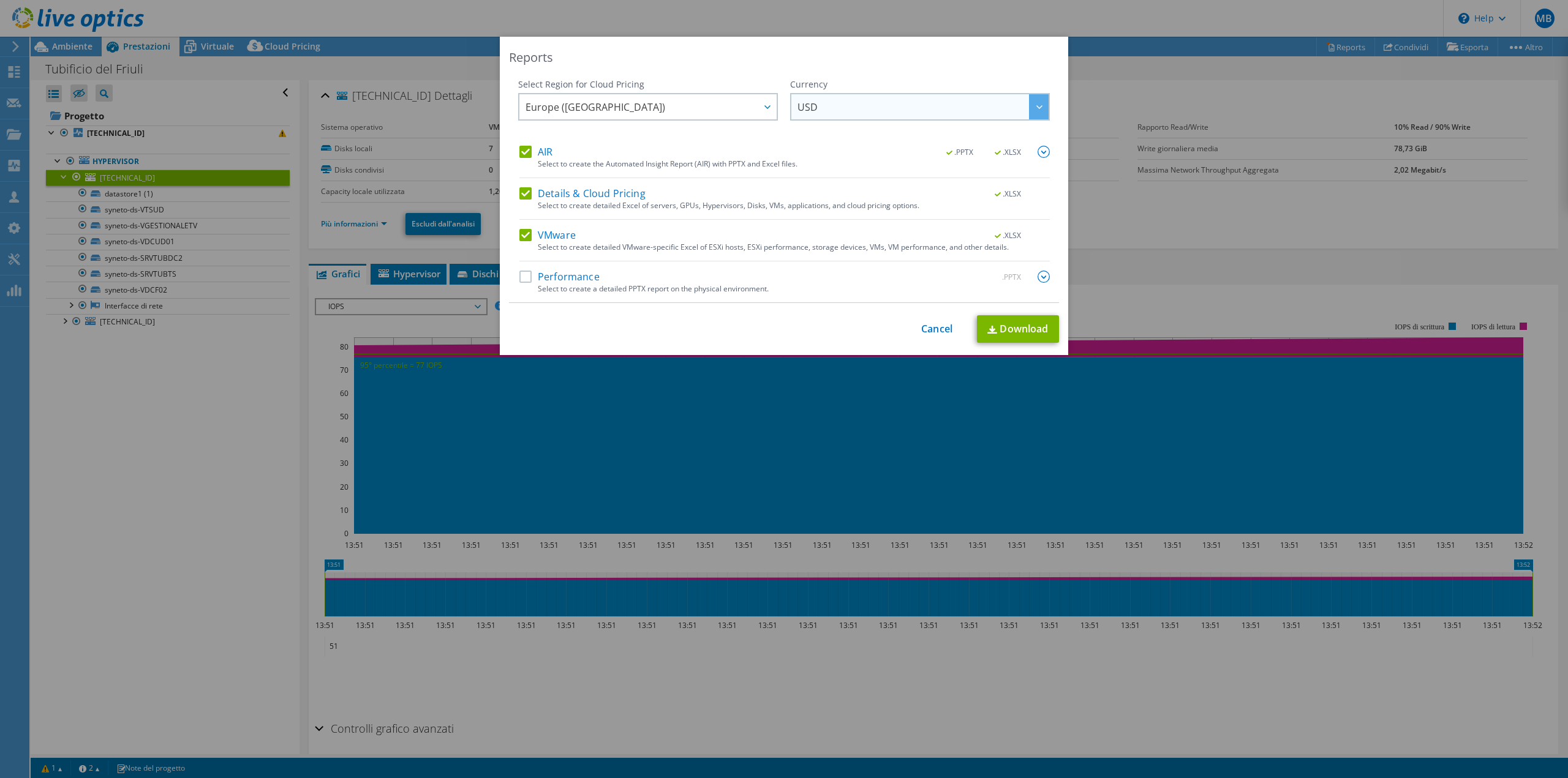
click at [882, 114] on span "USD" at bounding box center [923, 107] width 251 height 25
click at [862, 179] on li "EUR" at bounding box center [920, 182] width 254 height 22
click at [522, 279] on label "Performance" at bounding box center [559, 277] width 80 height 13
click at [0, 0] on input "Performance" at bounding box center [0, 0] width 0 height 0
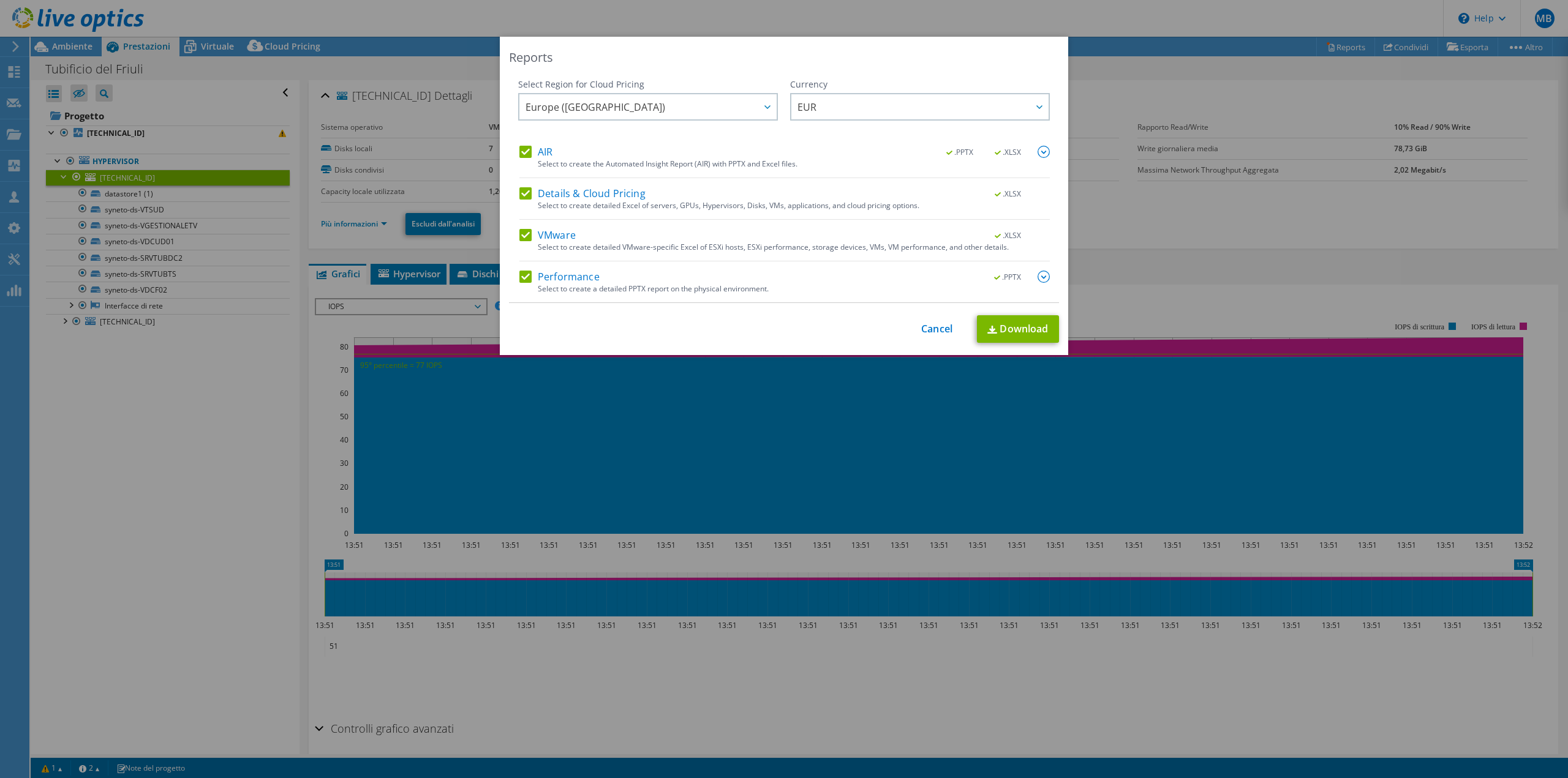
click at [1040, 277] on img at bounding box center [1044, 277] width 13 height 13
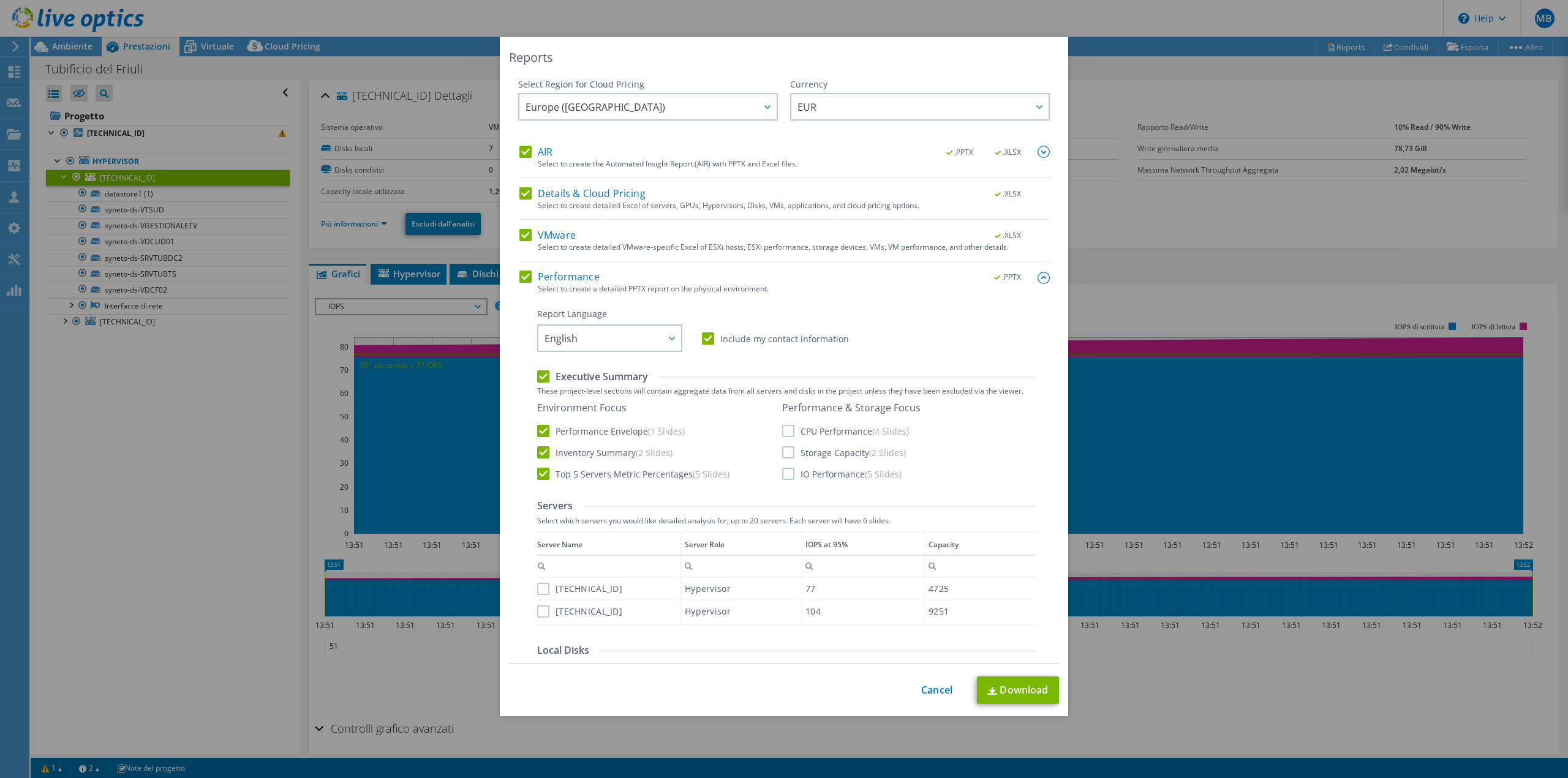
click at [1038, 152] on img at bounding box center [1044, 152] width 13 height 13
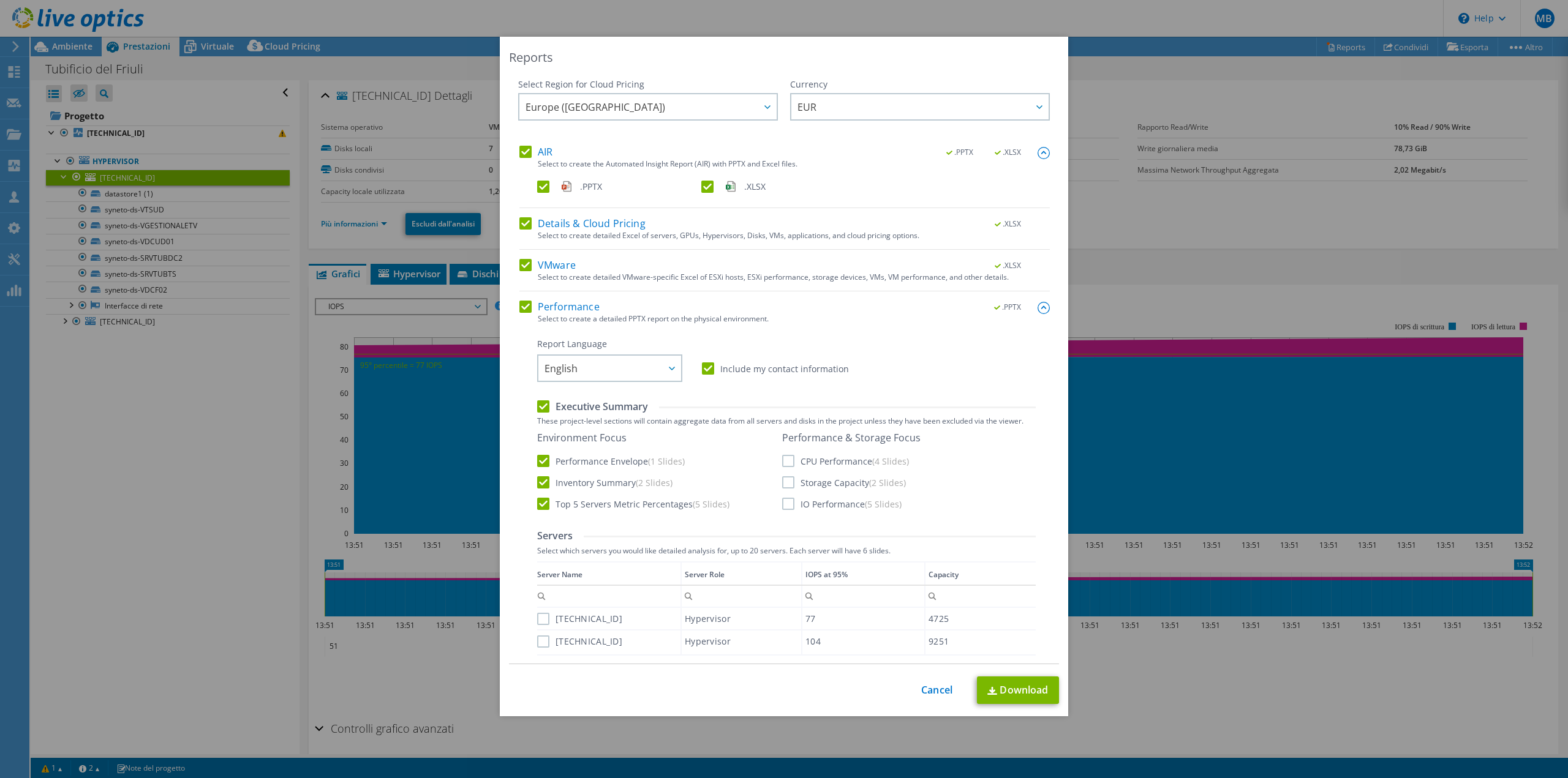
click at [786, 462] on label "CPU Performance (4 Slides)" at bounding box center [845, 461] width 127 height 13
click at [0, 0] on input "CPU Performance (4 Slides)" at bounding box center [0, 0] width 0 height 0
click at [785, 481] on label "Storage Capacity (2 Slides)" at bounding box center [843, 482] width 124 height 13
click at [0, 0] on input "Storage Capacity (2 Slides)" at bounding box center [0, 0] width 0 height 0
click at [783, 502] on label "IO Performance (5 Slides)" at bounding box center [841, 504] width 119 height 13
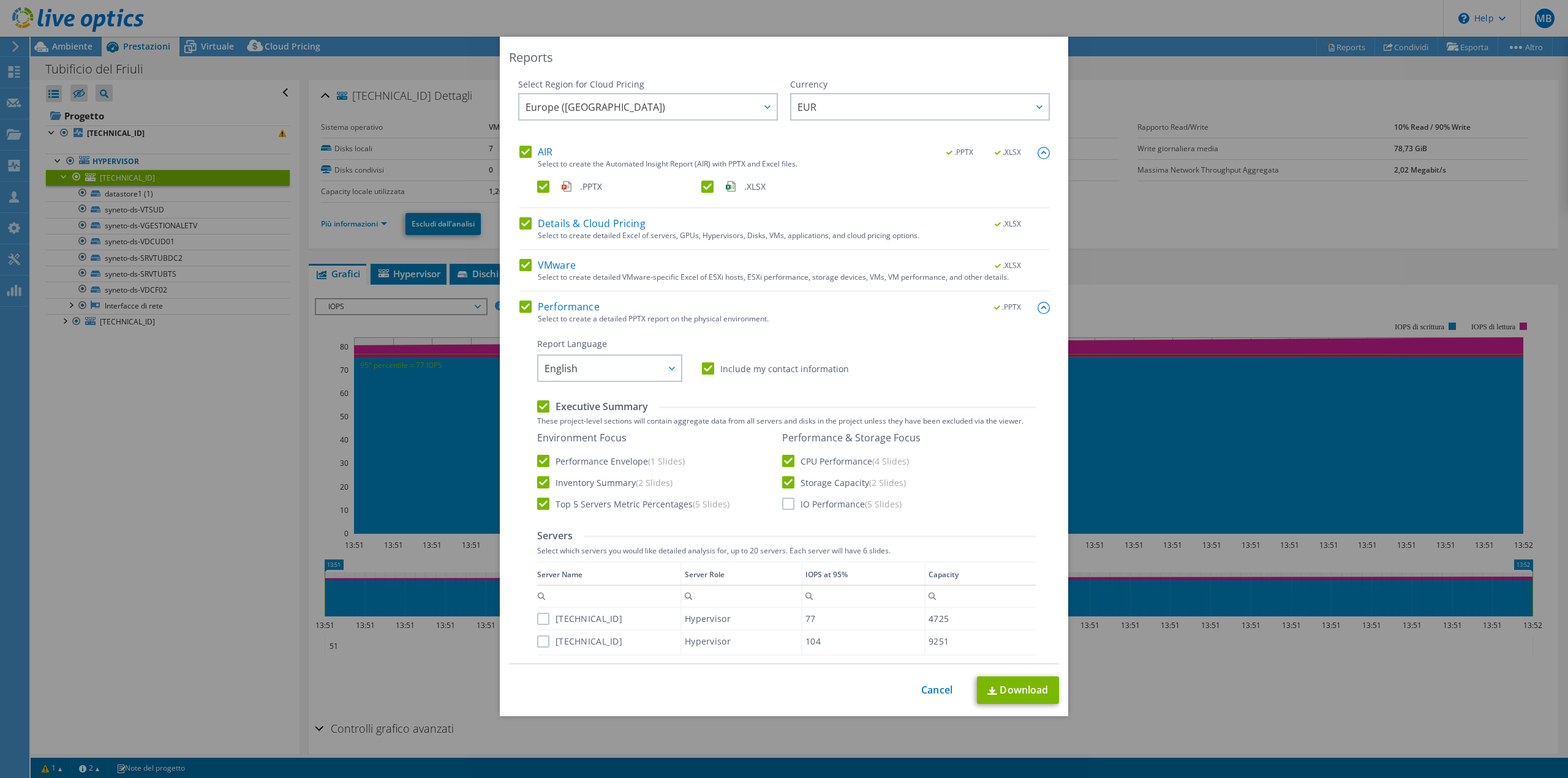
click at [0, 0] on input "IO Performance (5 Slides)" at bounding box center [0, 0] width 0 height 0
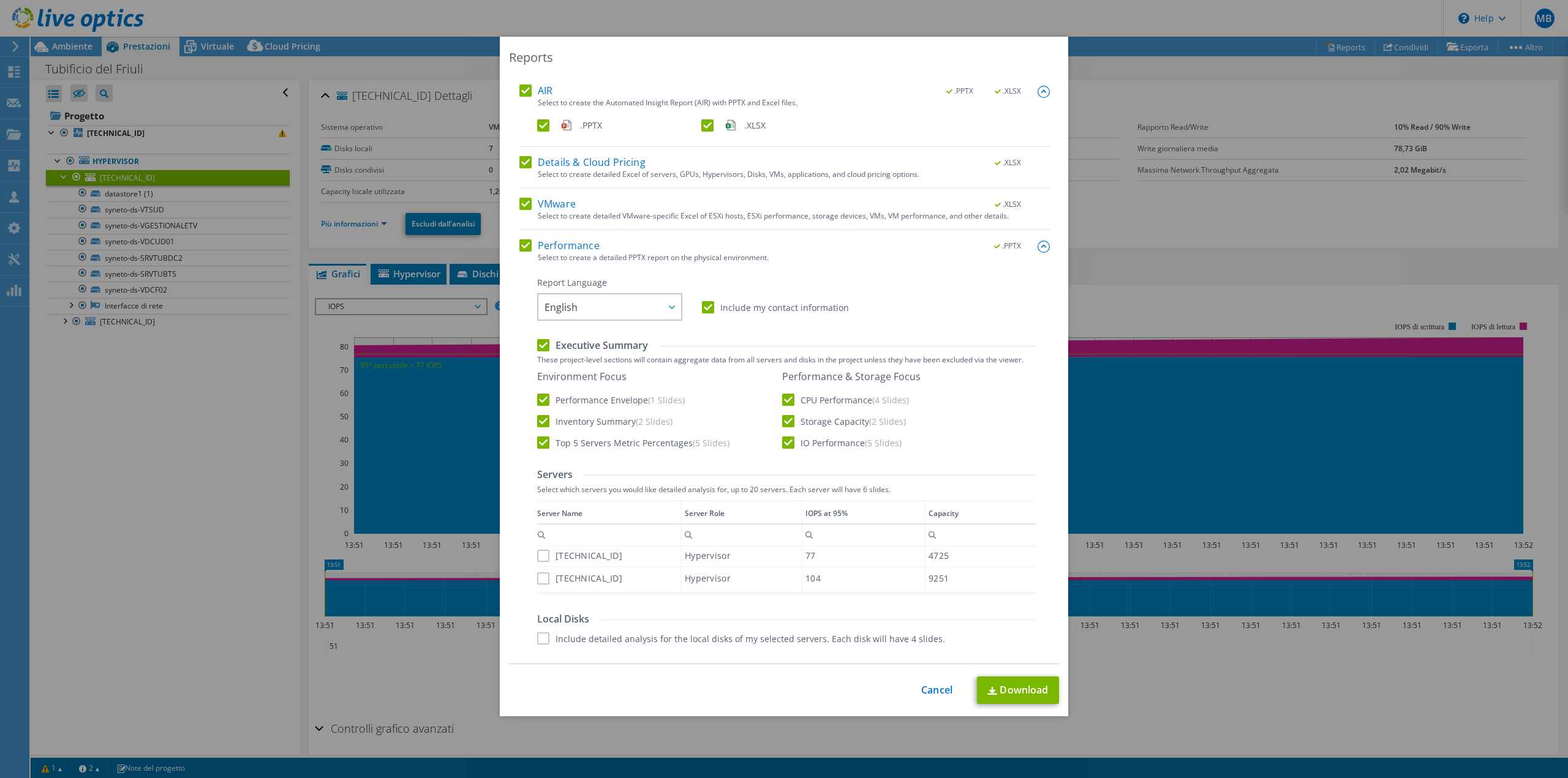
scroll to position [0, 0]
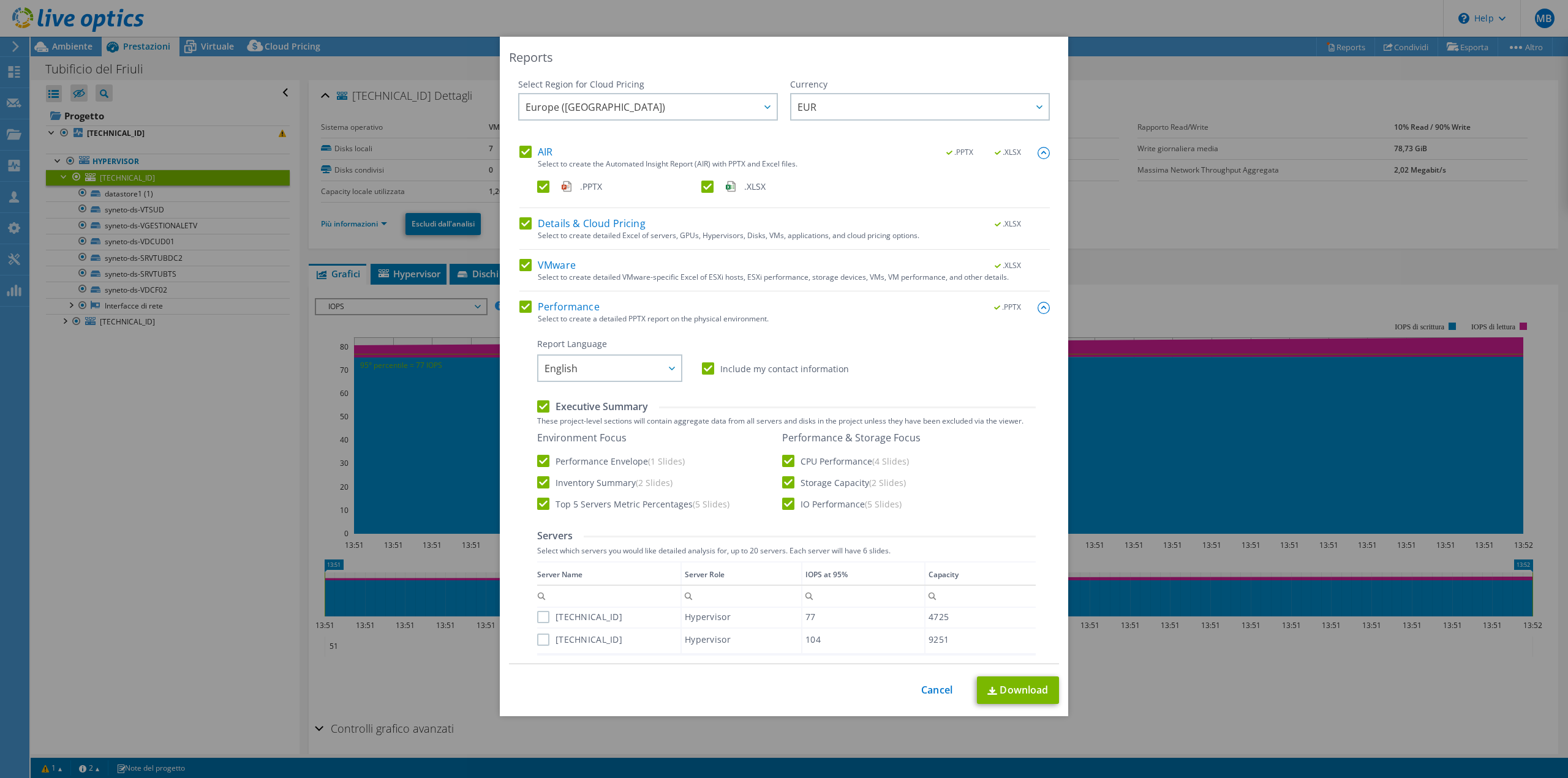
click at [542, 618] on label "[TECHNICAL_ID]" at bounding box center [579, 617] width 85 height 13
click at [0, 0] on input "[TECHNICAL_ID]" at bounding box center [0, 0] width 0 height 0
click at [541, 645] on label "[TECHNICAL_ID]" at bounding box center [579, 640] width 85 height 13
click at [0, 0] on input "[TECHNICAL_ID]" at bounding box center [0, 0] width 0 height 0
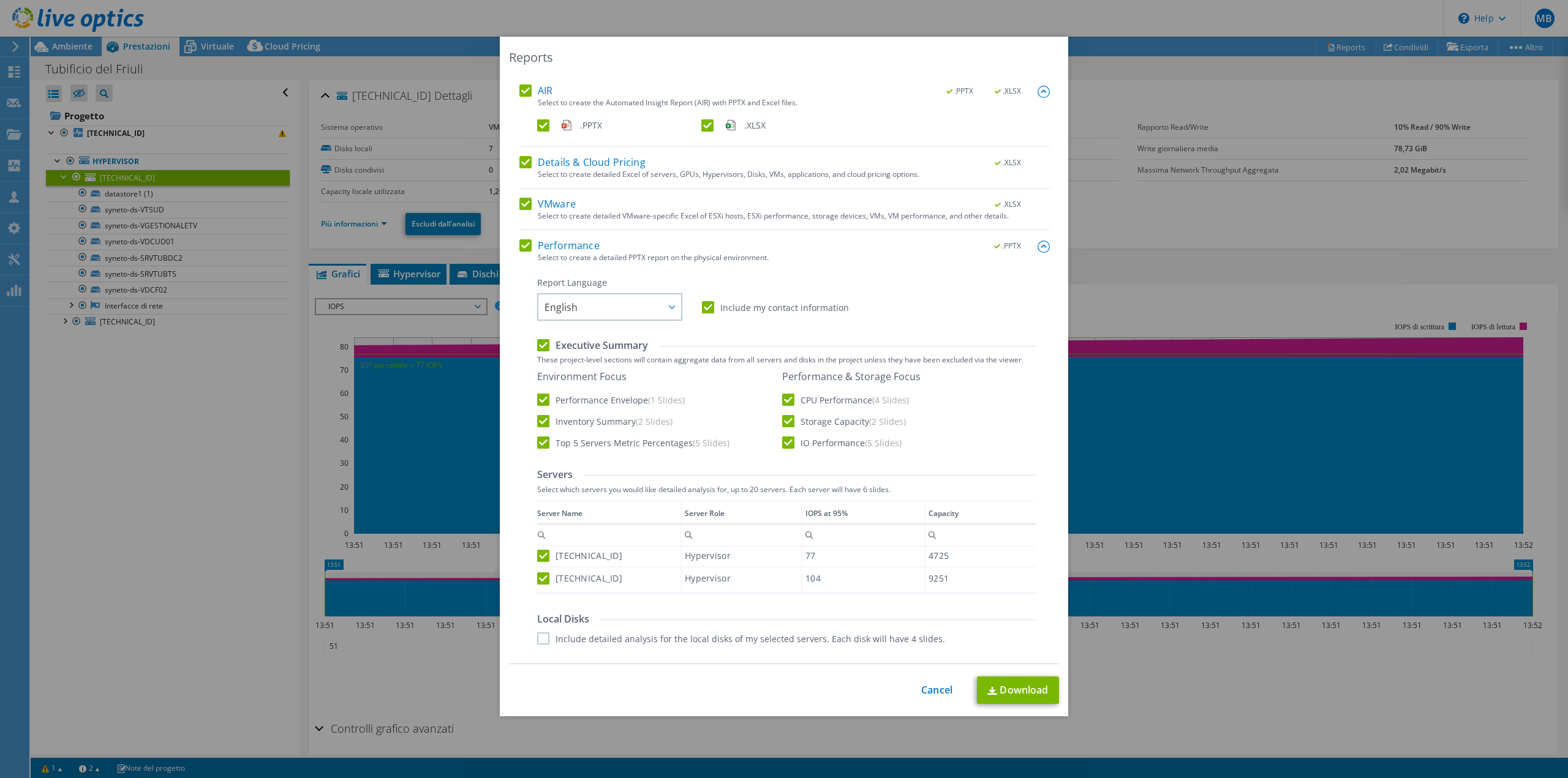
click at [537, 642] on label "Include detailed analysis for the local disks of my selected servers. Each disk…" at bounding box center [741, 639] width 408 height 13
click at [0, 0] on input "Include detailed analysis for the local disks of my selected servers. Each disk…" at bounding box center [0, 0] width 0 height 0
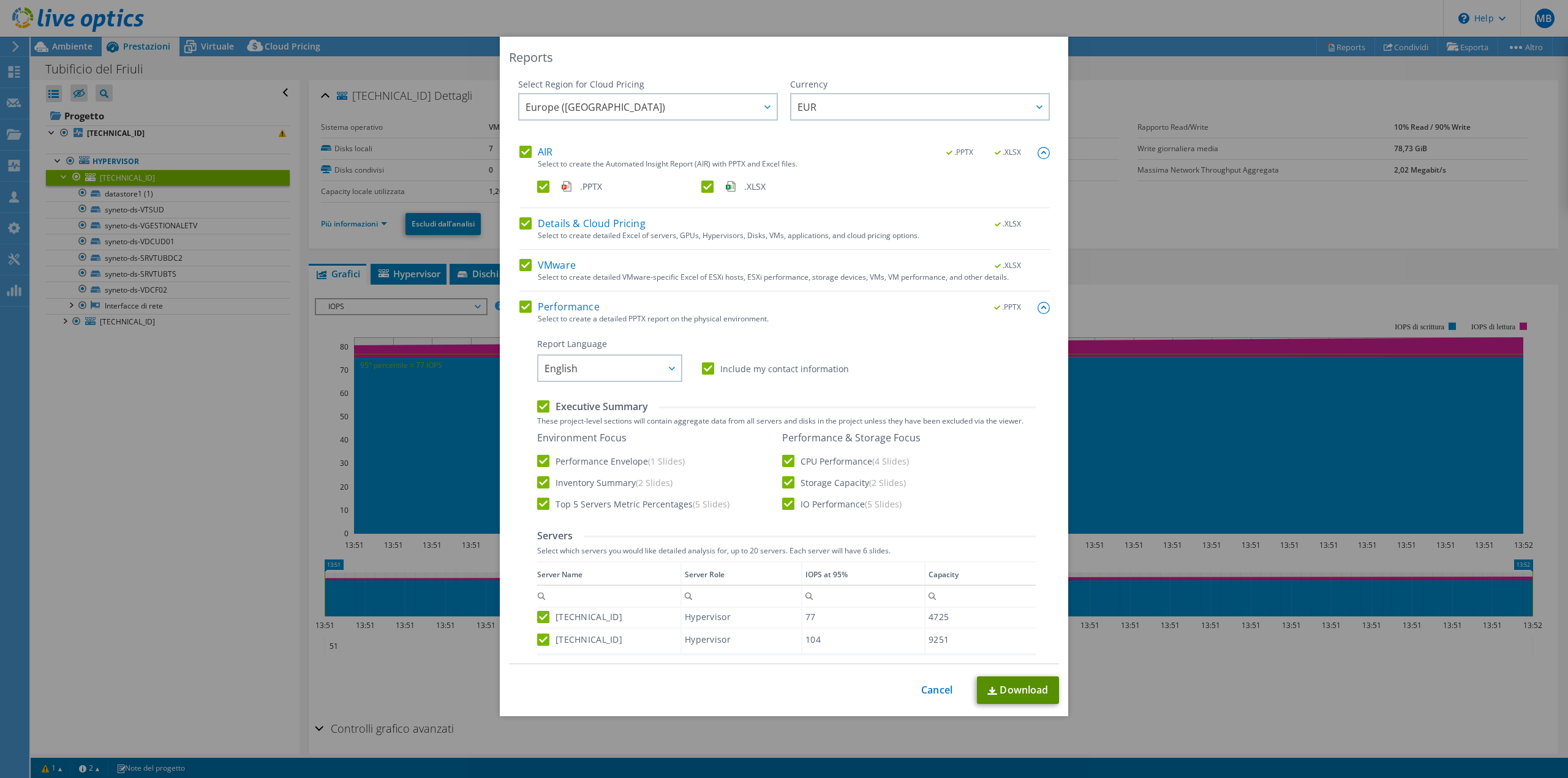
click at [1021, 688] on link "Download" at bounding box center [1018, 690] width 82 height 27
click at [933, 690] on link "Cancel" at bounding box center [937, 690] width 31 height 12
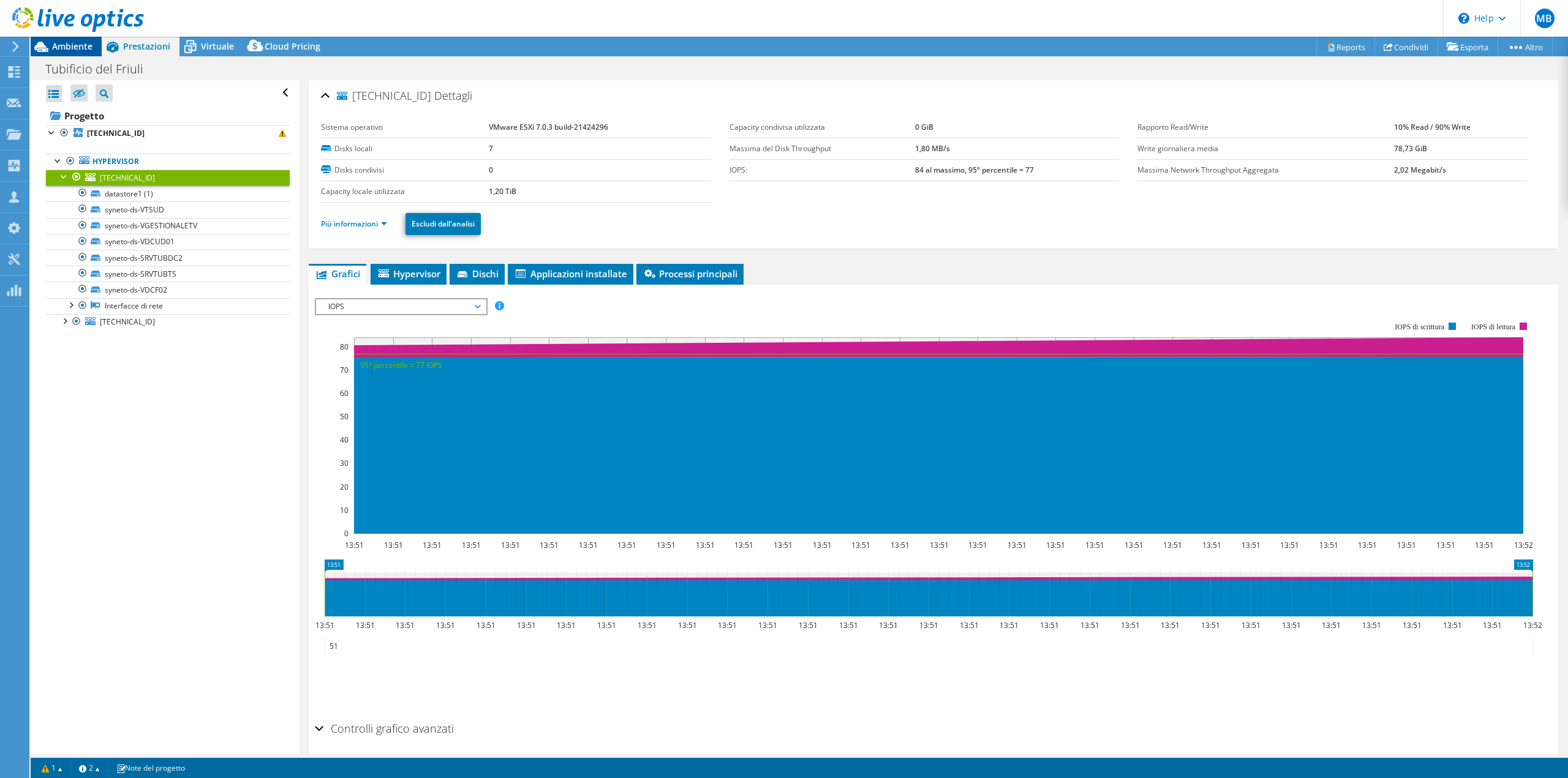
click at [82, 44] on span "Ambiente" at bounding box center [72, 46] width 40 height 12
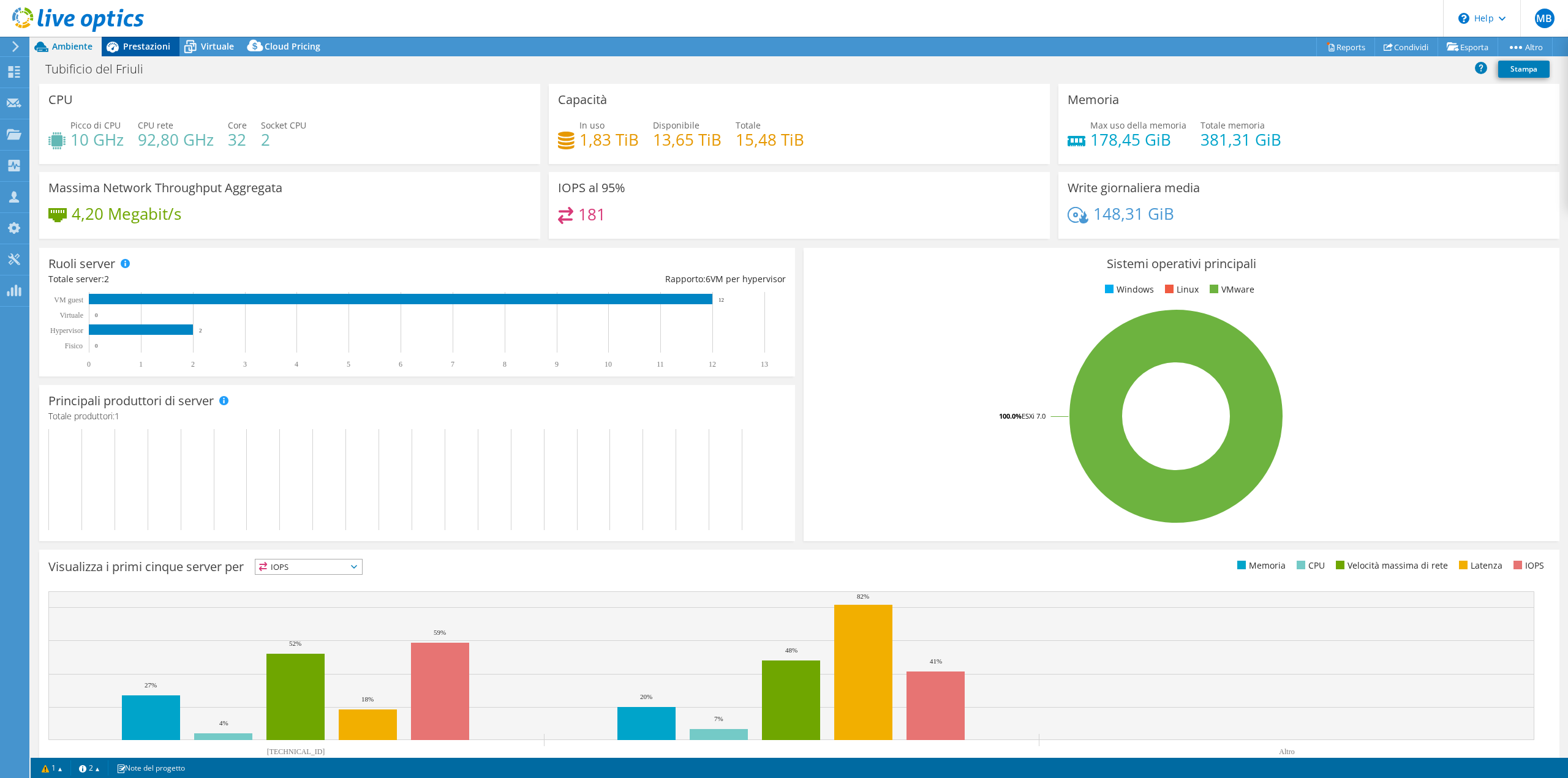
click at [151, 42] on span "Prestazioni" at bounding box center [147, 46] width 47 height 12
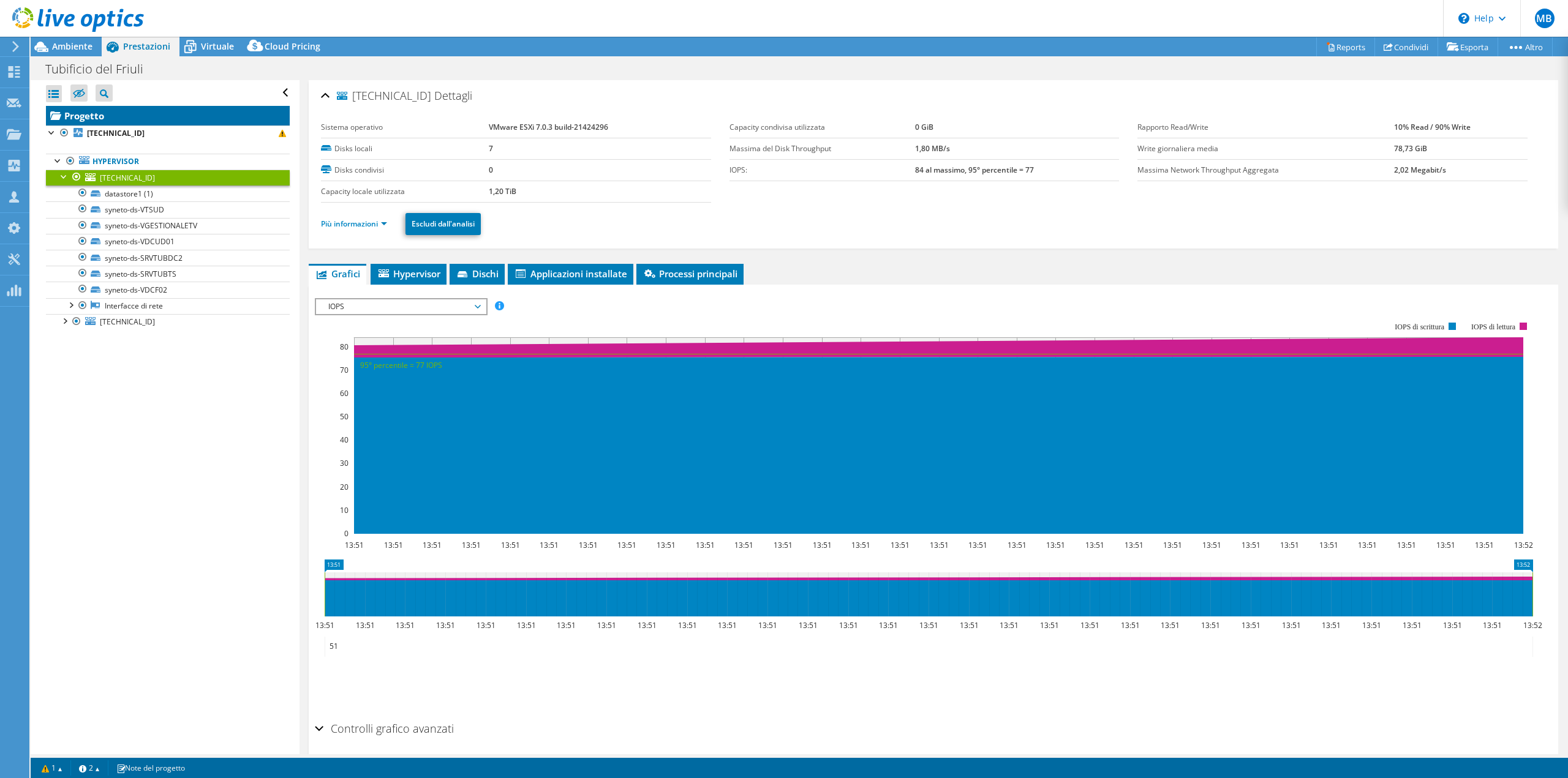
click at [94, 117] on link "Progetto" at bounding box center [168, 116] width 244 height 19
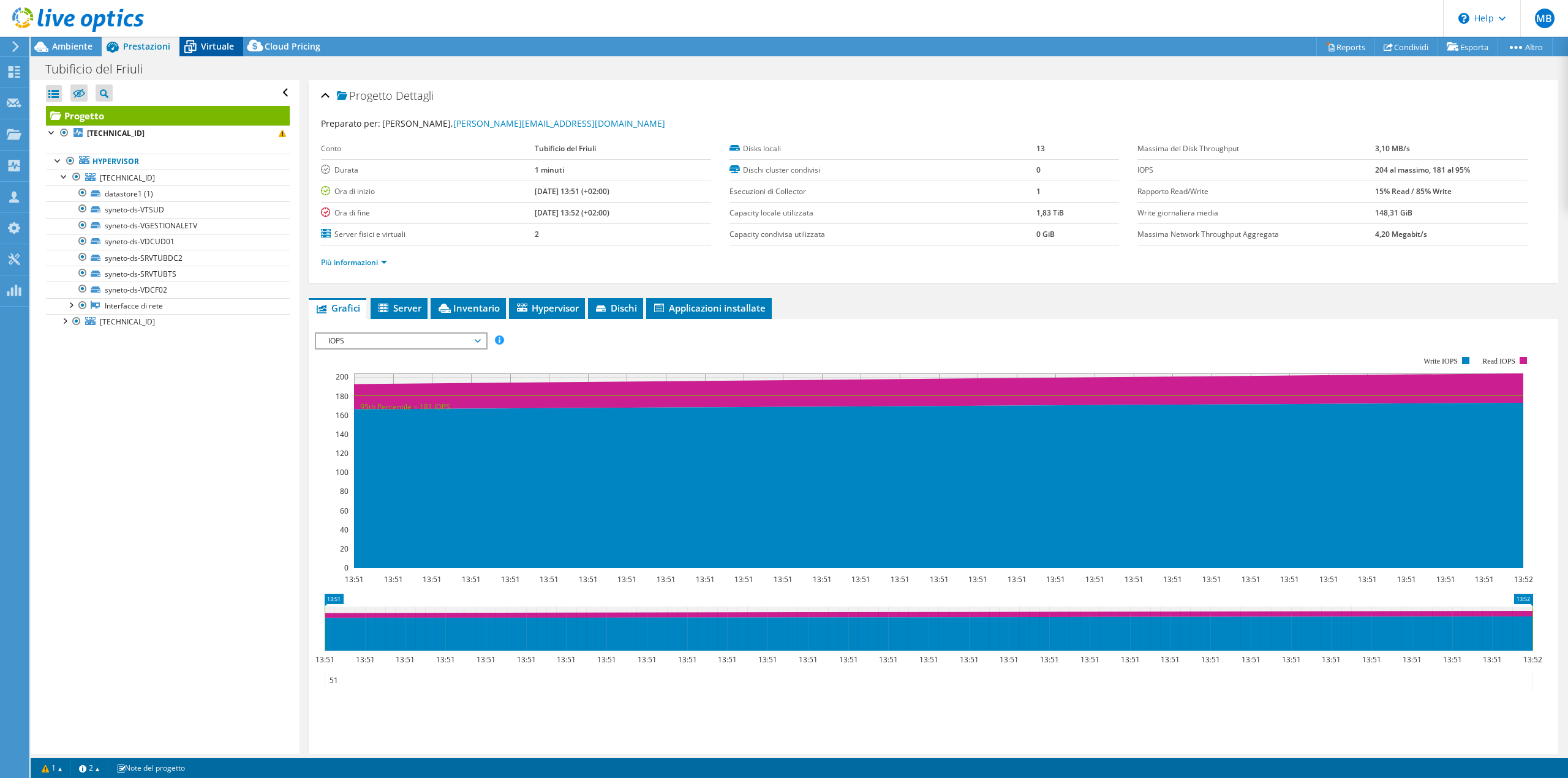
click at [210, 52] on div "Virtuale" at bounding box center [211, 47] width 64 height 19
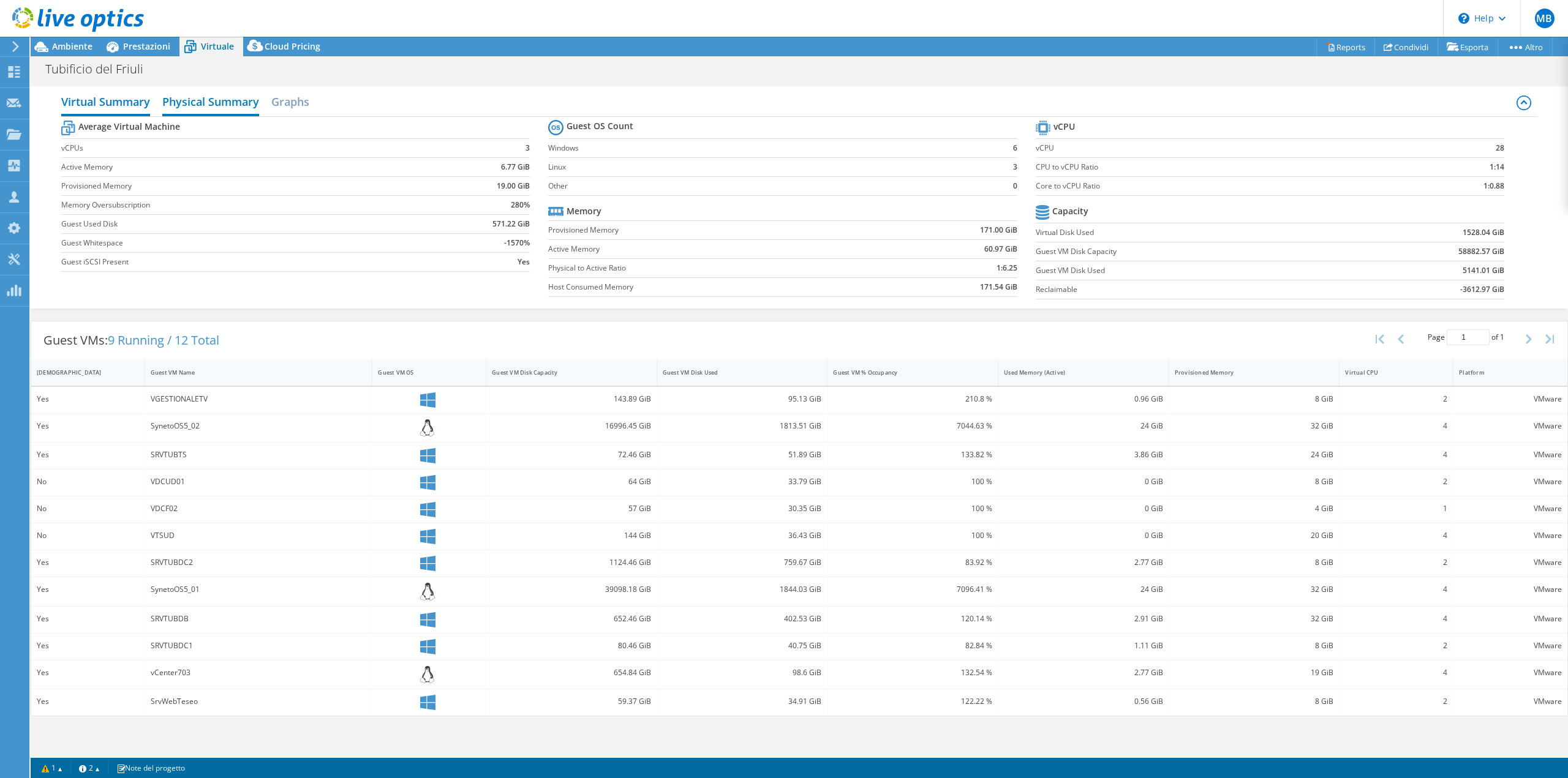
click at [221, 106] on h2 "Physical Summary" at bounding box center [211, 103] width 96 height 27
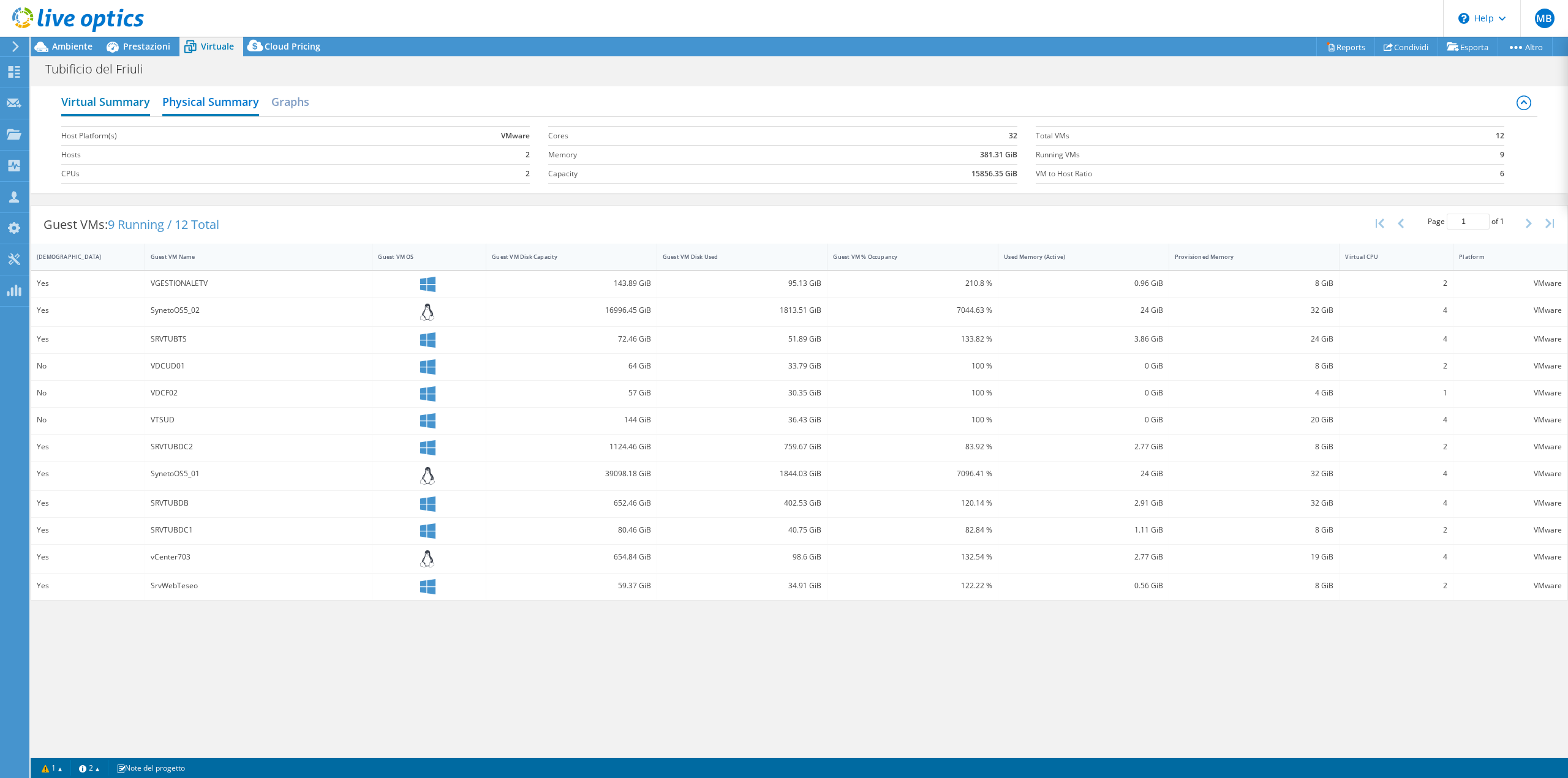
click at [97, 104] on h2 "Virtual Summary" at bounding box center [106, 103] width 89 height 27
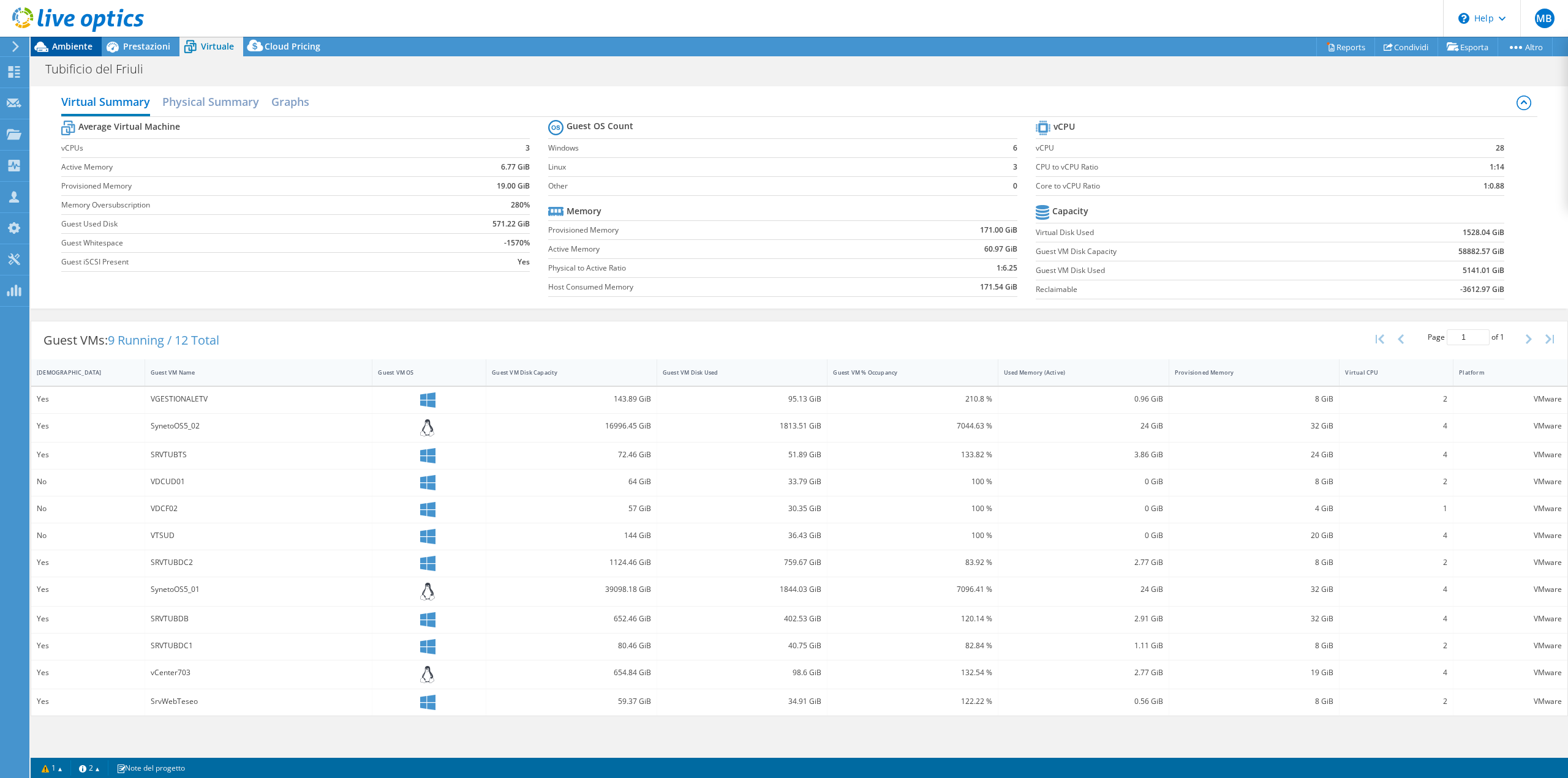
click at [63, 45] on span "Ambiente" at bounding box center [72, 46] width 40 height 12
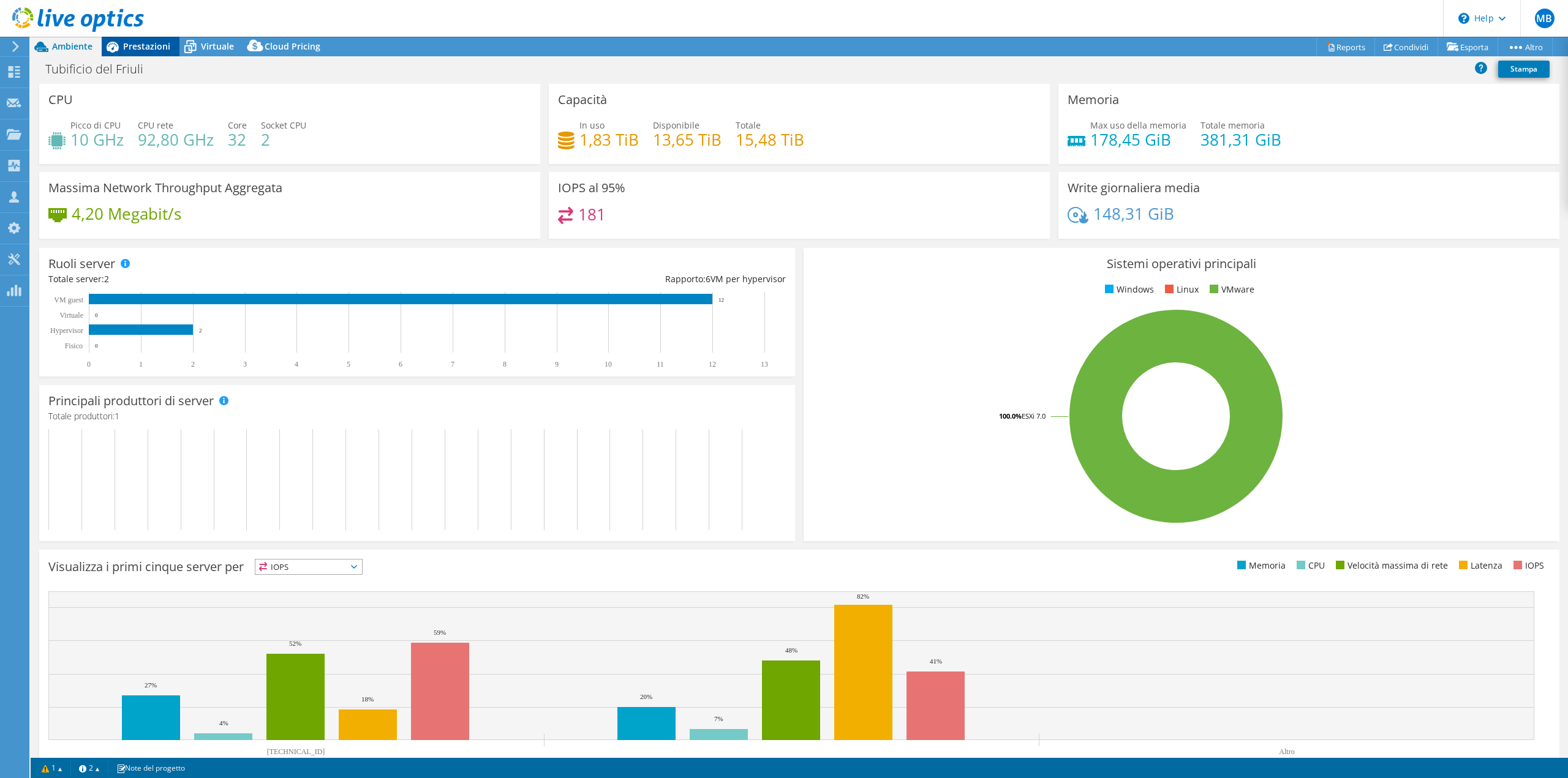
click at [140, 50] on span "Prestazioni" at bounding box center [147, 46] width 47 height 12
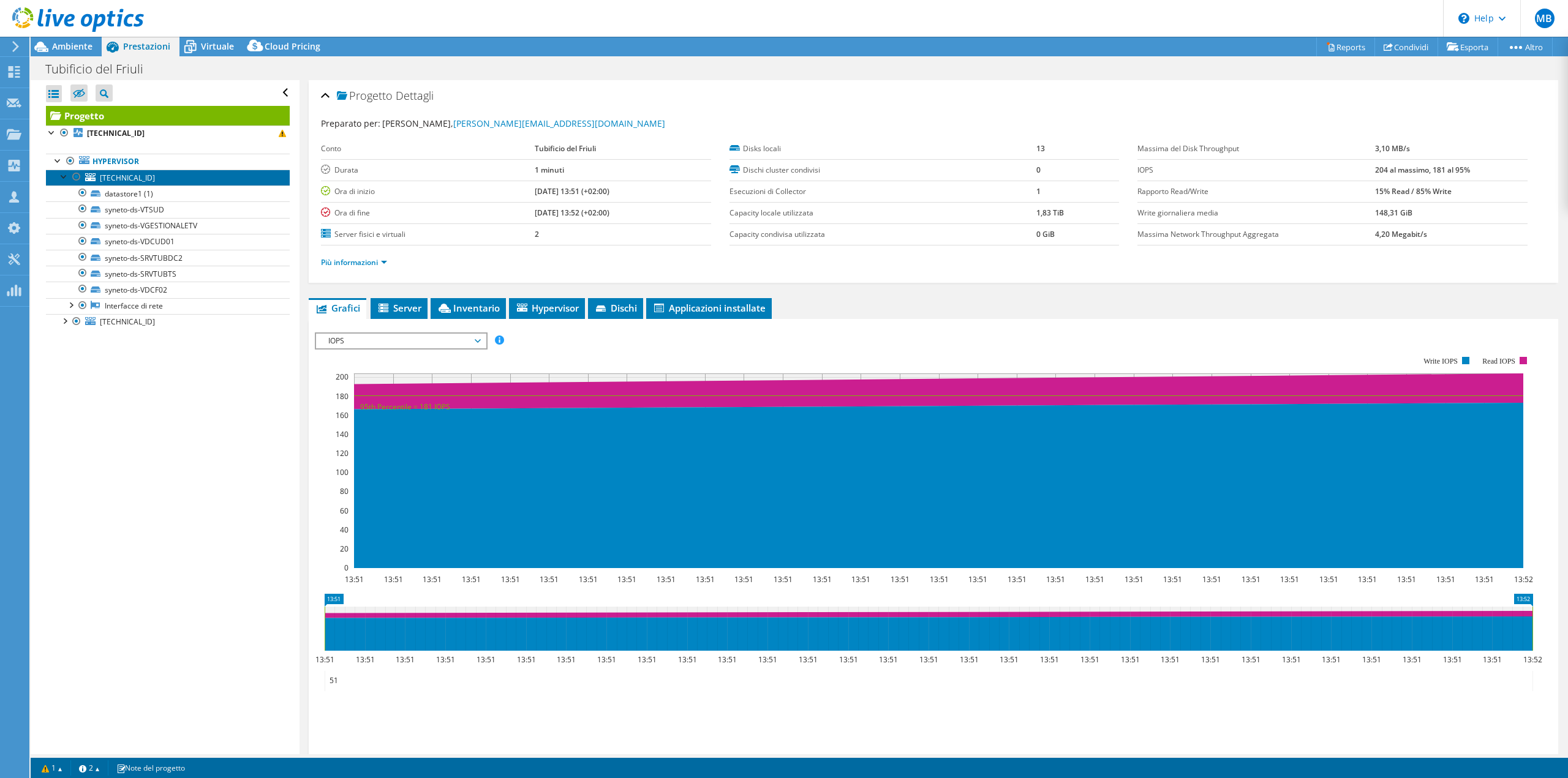
click at [96, 179] on link "[TECHNICAL_ID]" at bounding box center [168, 177] width 244 height 16
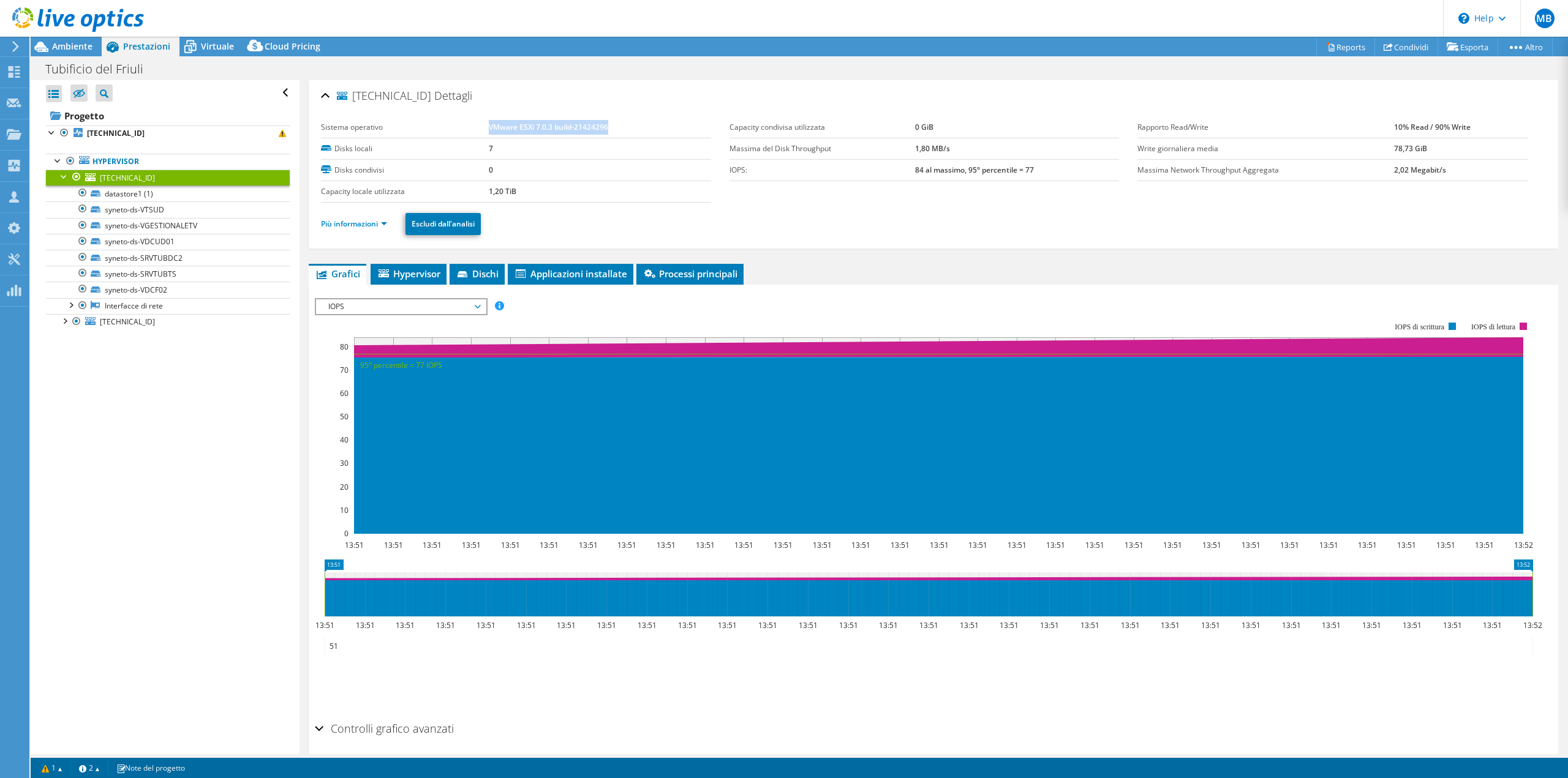
drag, startPoint x: 486, startPoint y: 126, endPoint x: 630, endPoint y: 127, distance: 144.0
click at [630, 127] on td "VMware ESXi 7.0.3 build-21424296" at bounding box center [600, 128] width 223 height 22
copy b "VMware ESXi 7.0.3 build-21424296"
click at [93, 116] on link "Progetto" at bounding box center [168, 116] width 244 height 19
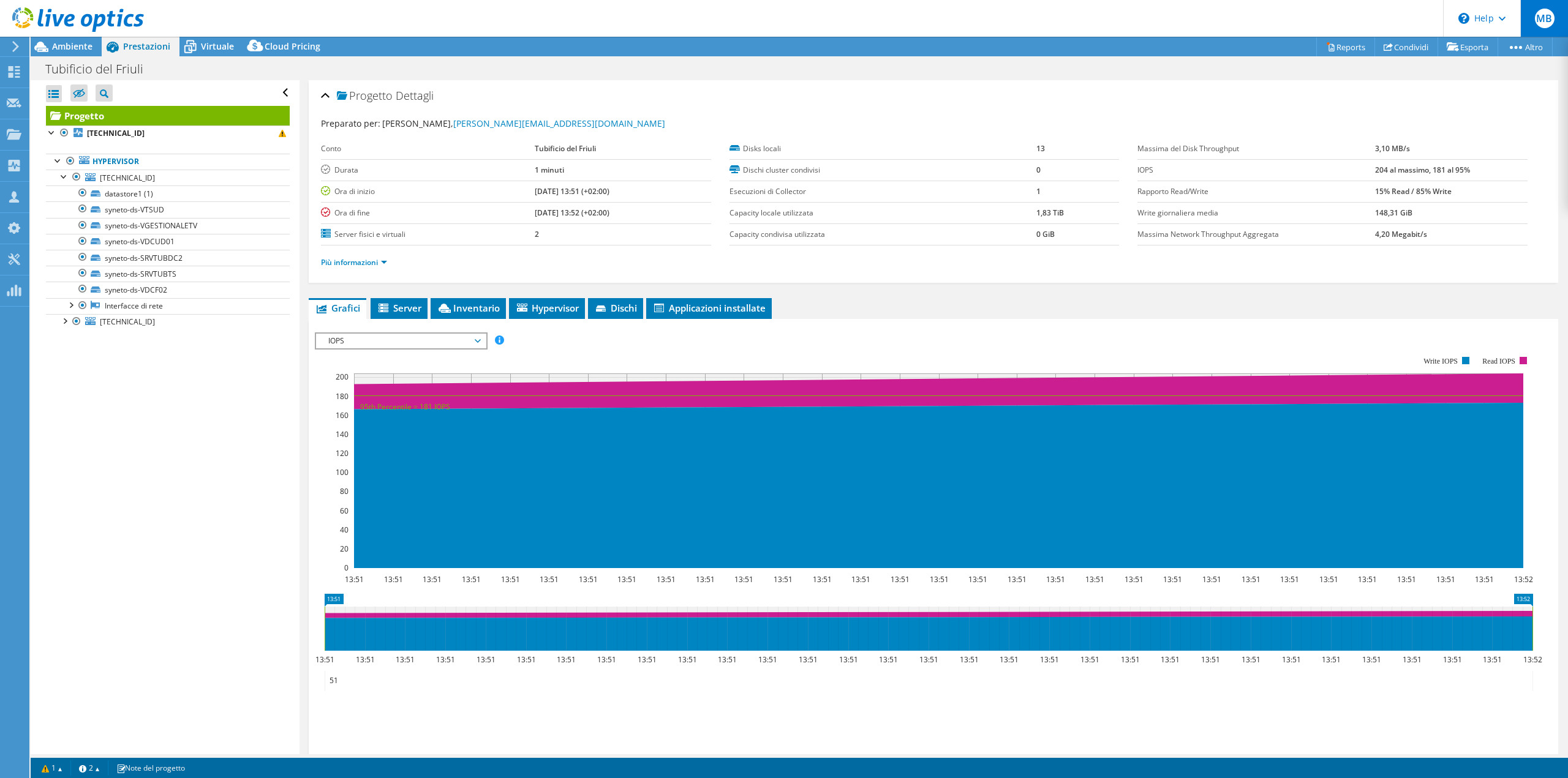
click at [1542, 19] on span "MB" at bounding box center [1544, 19] width 19 height 19
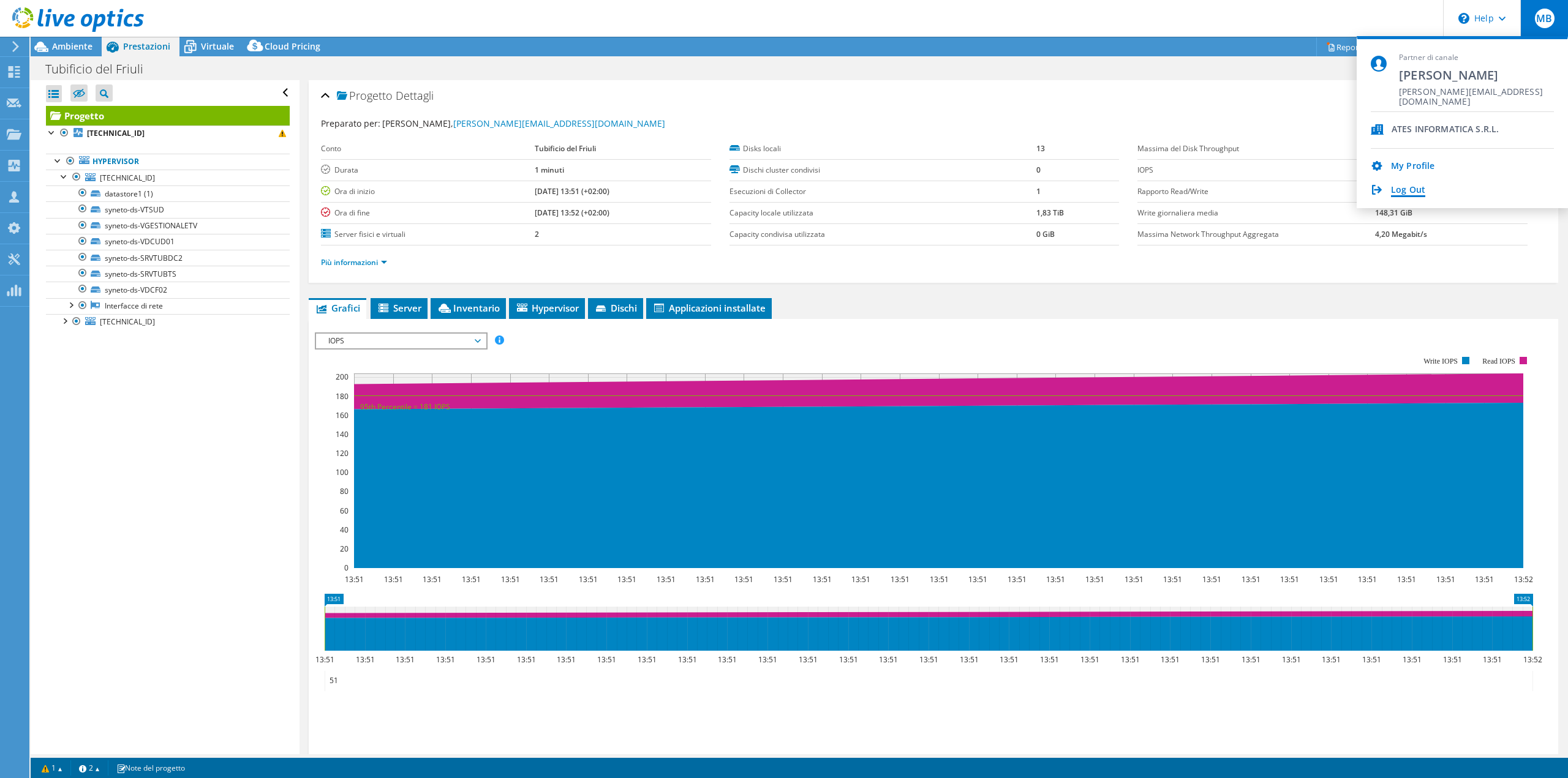
click at [1417, 191] on link "Log Out" at bounding box center [1408, 191] width 34 height 12
